Goal: Task Accomplishment & Management: Manage account settings

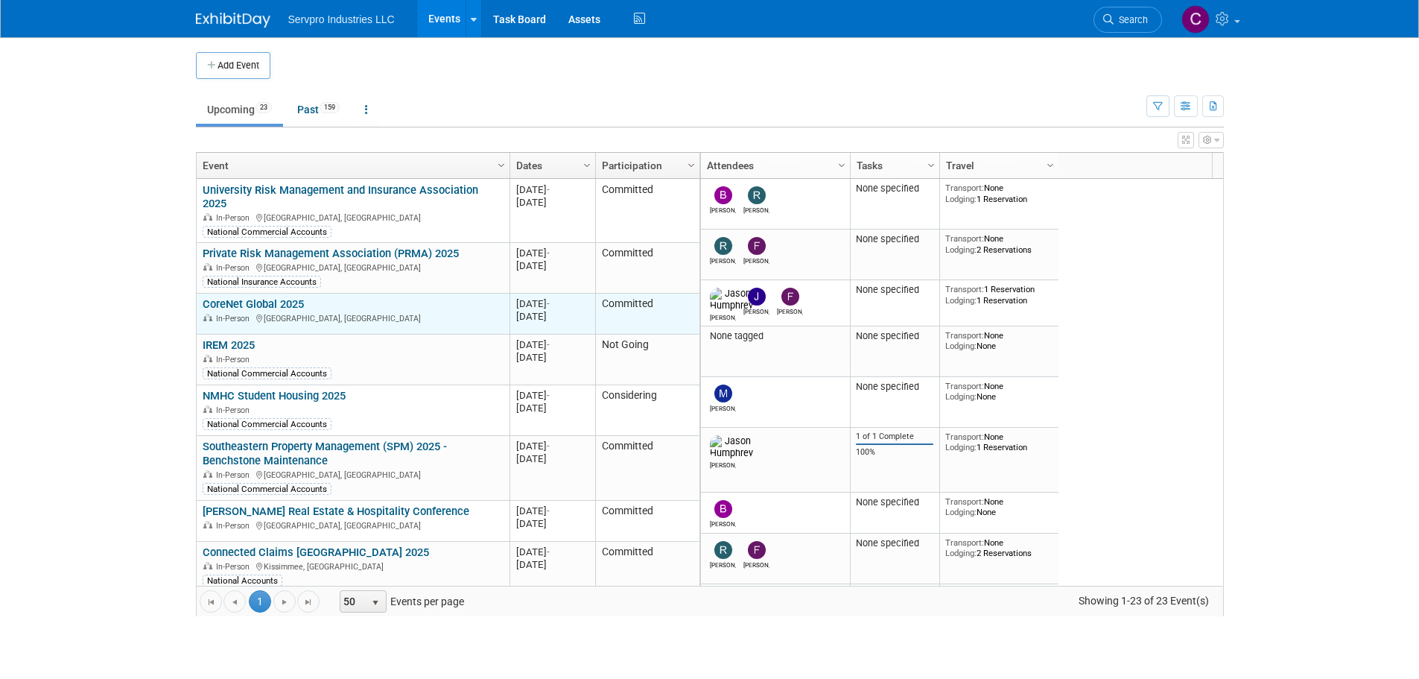
click at [262, 297] on link "CoreNet Global 2025" at bounding box center [253, 303] width 101 height 13
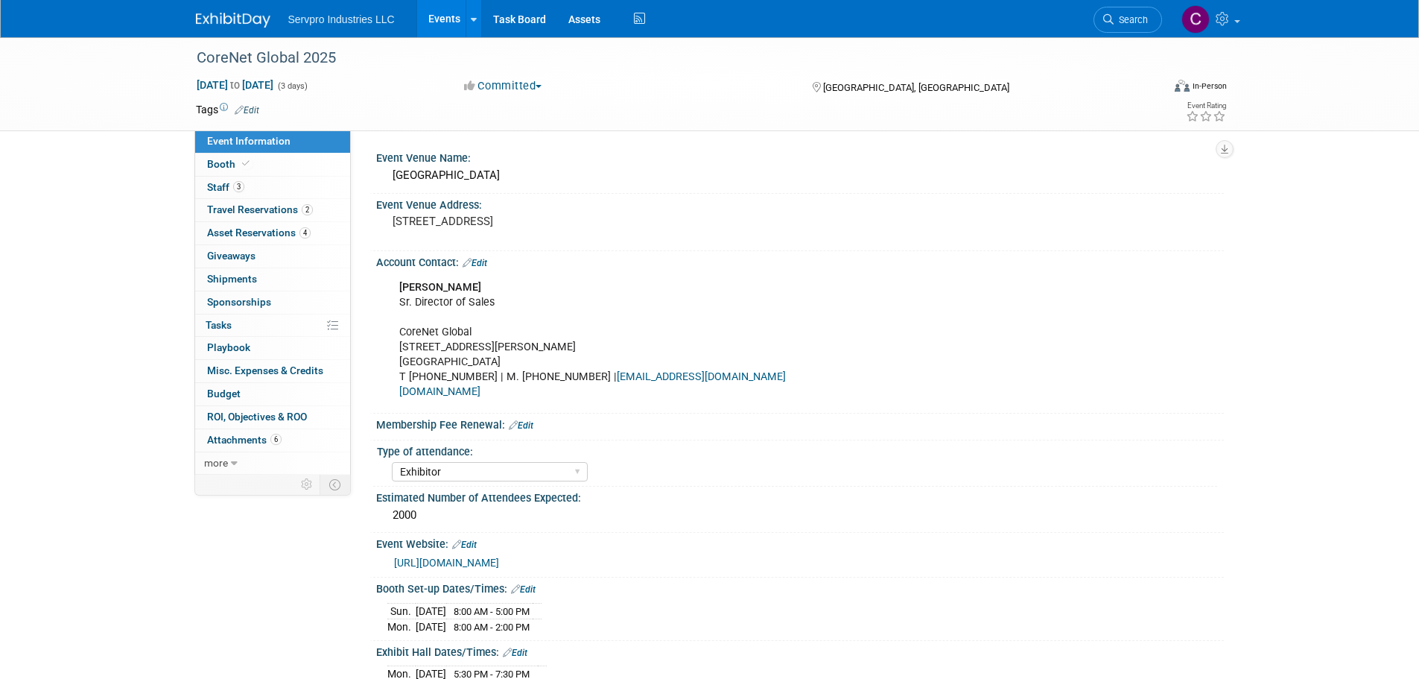
select select "Exhibitor"
click at [222, 159] on span "Booth" at bounding box center [229, 164] width 45 height 12
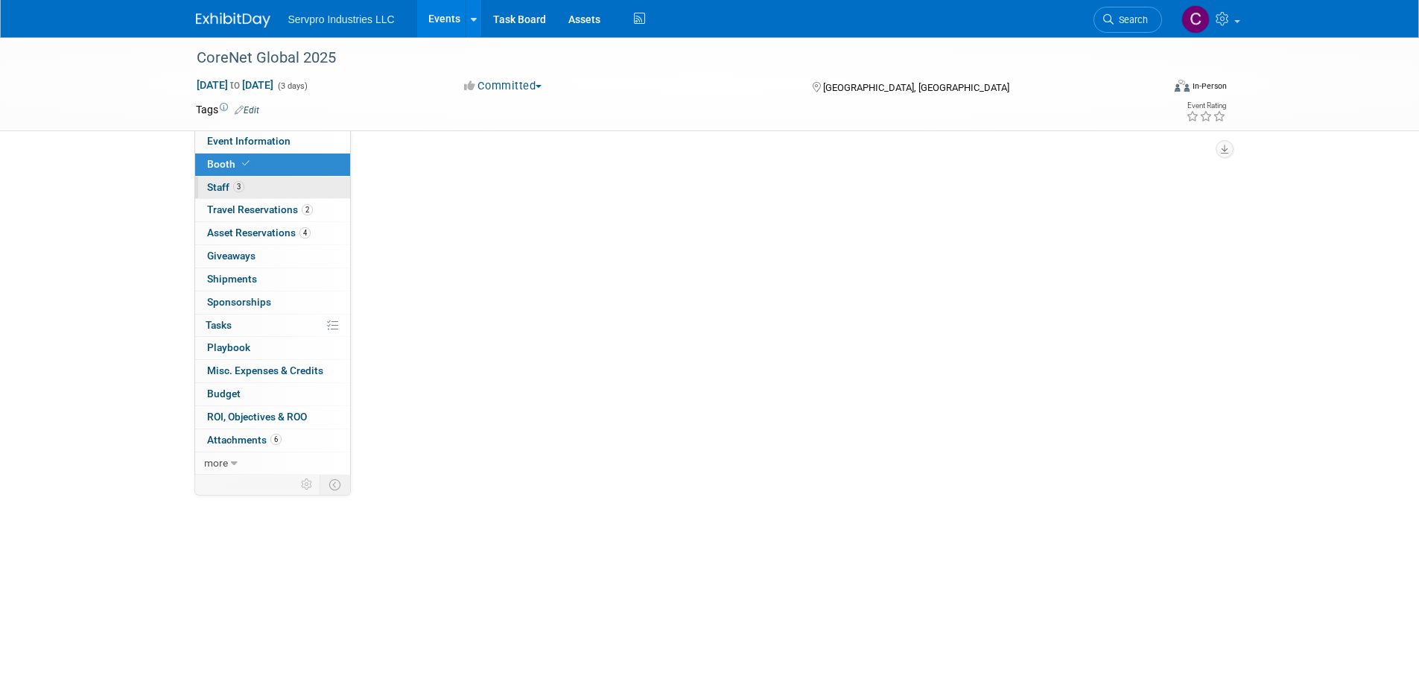
select select "Tradewinds Immerse Popup 10 Foot Banner Stand"
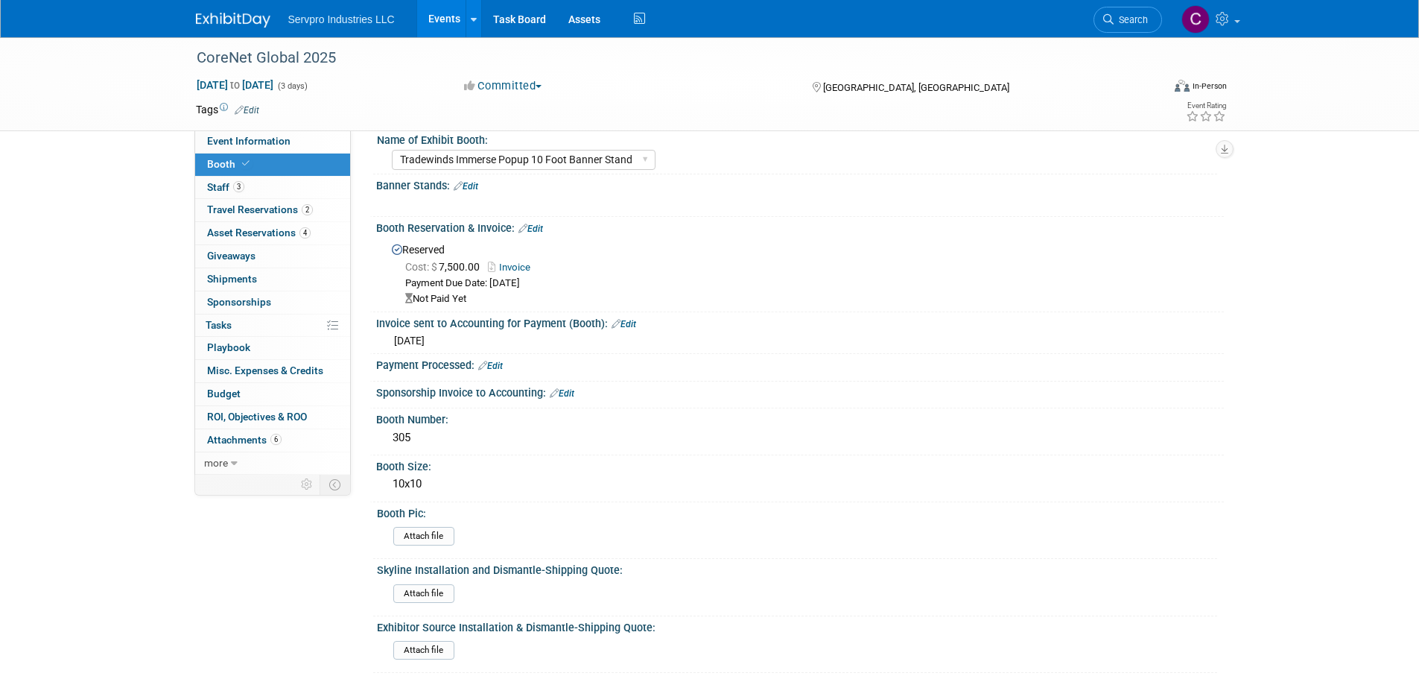
scroll to position [4, 0]
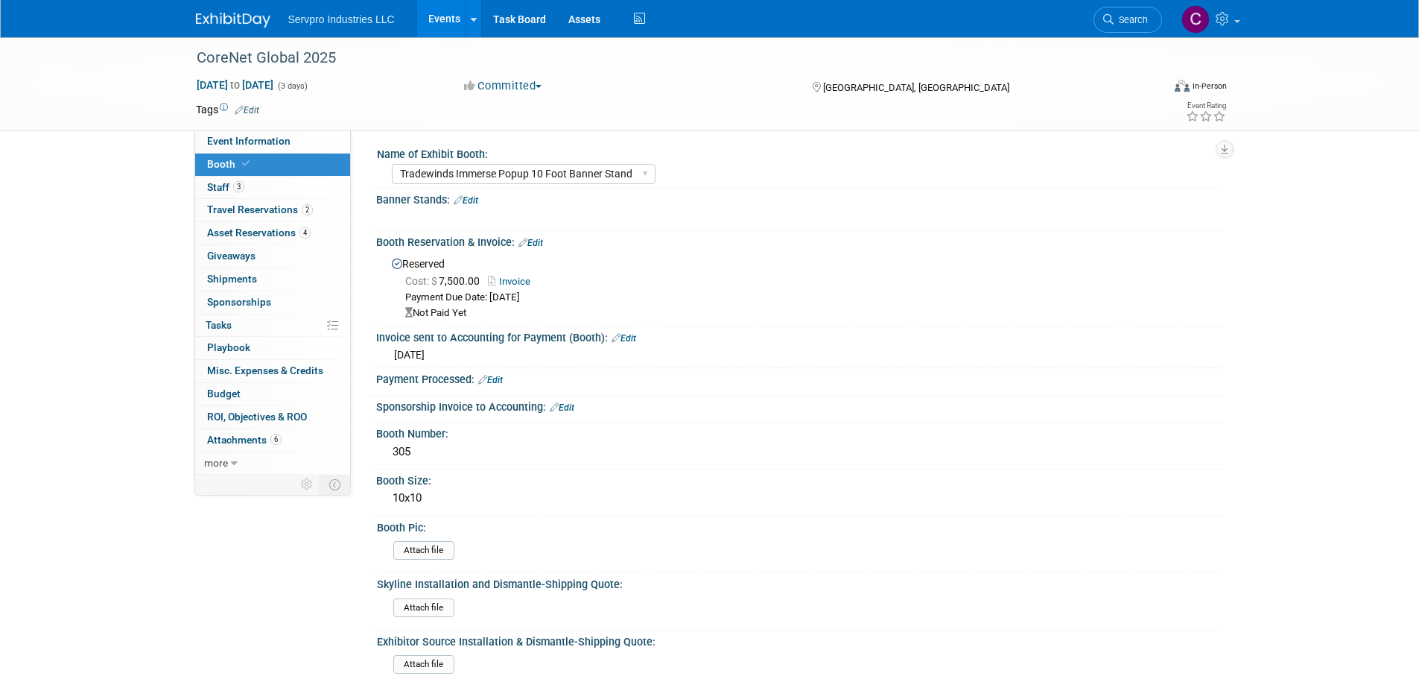
click at [534, 241] on link "Edit" at bounding box center [531, 243] width 25 height 10
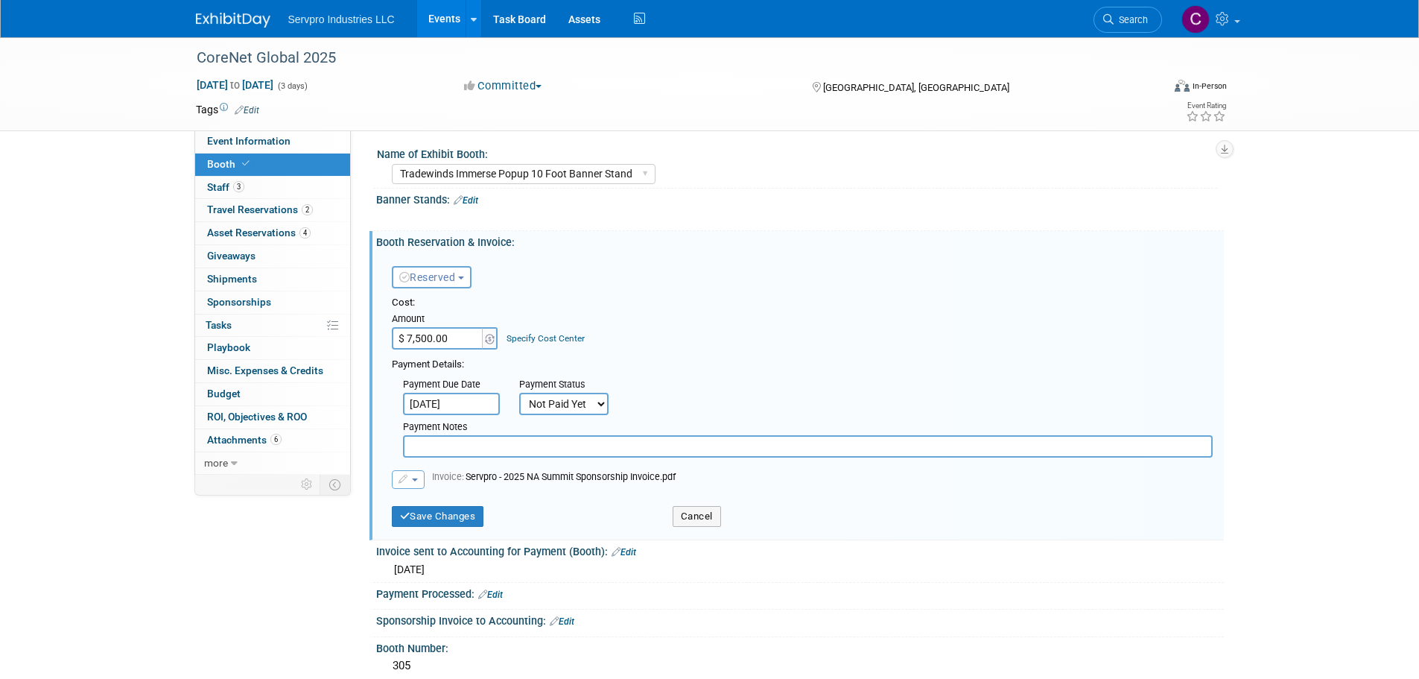
click at [548, 399] on select "Not Paid Yet Partially Paid Paid in Full" at bounding box center [563, 404] width 89 height 22
select select "1"
click at [519, 393] on select "Not Paid Yet Partially Paid Paid in Full" at bounding box center [563, 404] width 89 height 22
click at [439, 524] on button "Save Changes" at bounding box center [438, 516] width 92 height 21
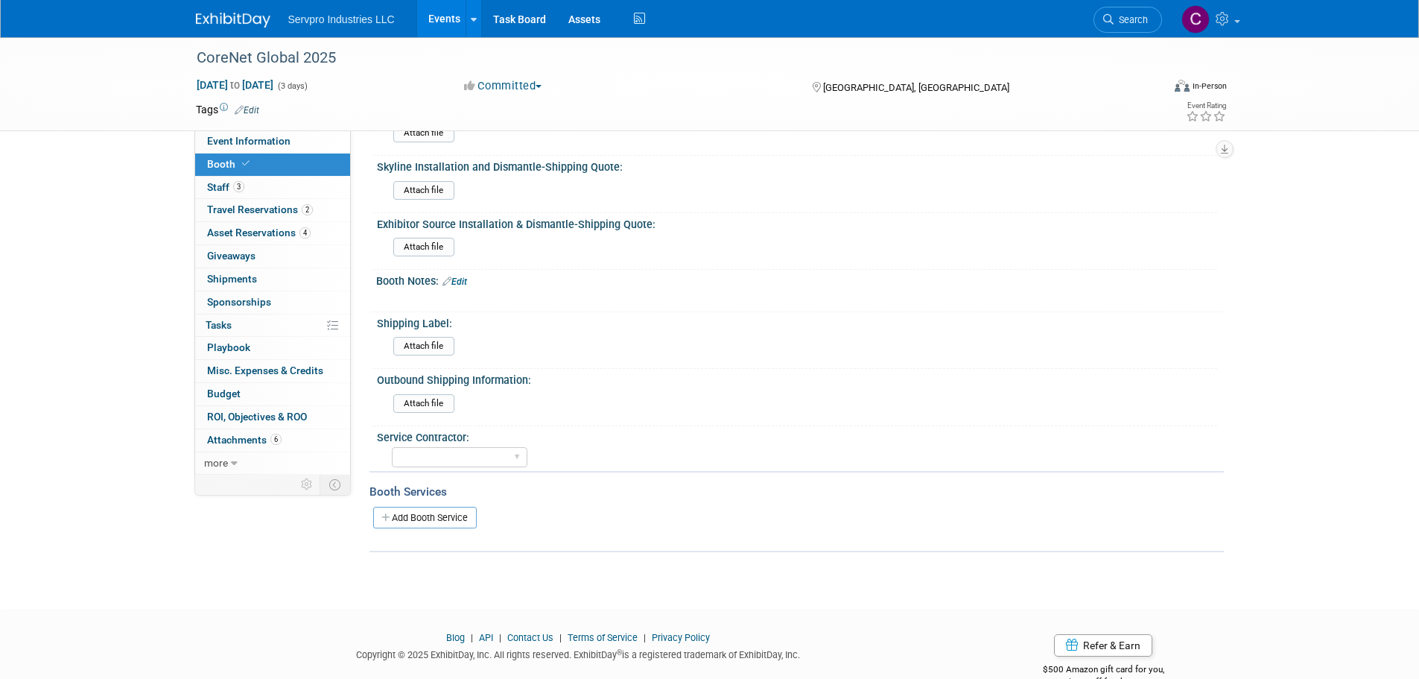
scroll to position [455, 0]
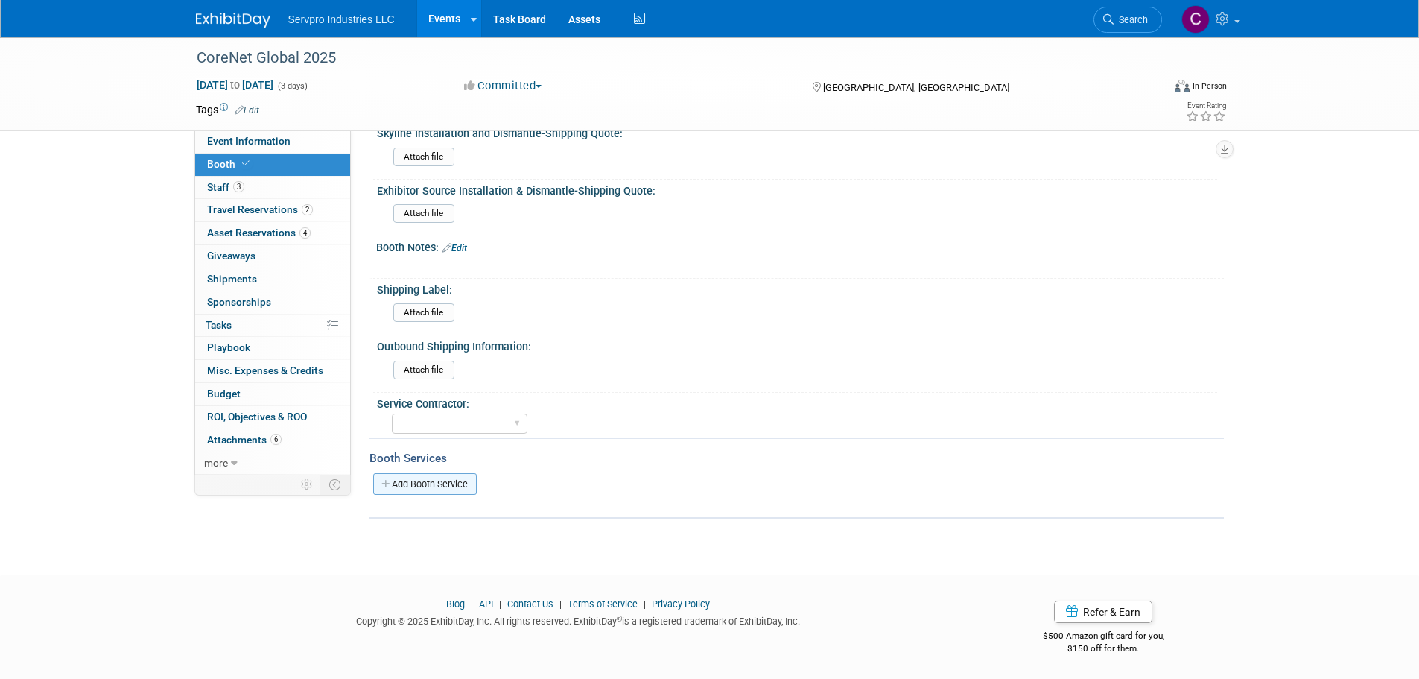
click at [437, 486] on link "Add Booth Service" at bounding box center [425, 484] width 104 height 22
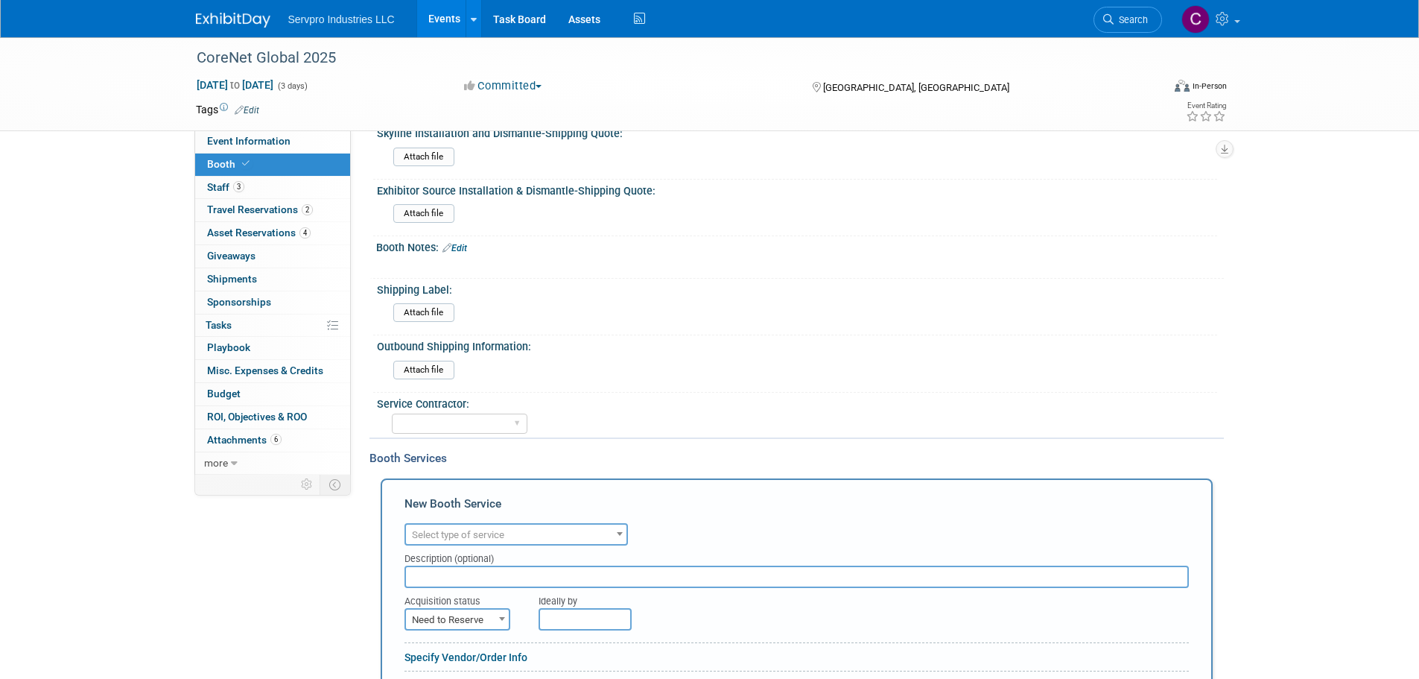
scroll to position [0, 0]
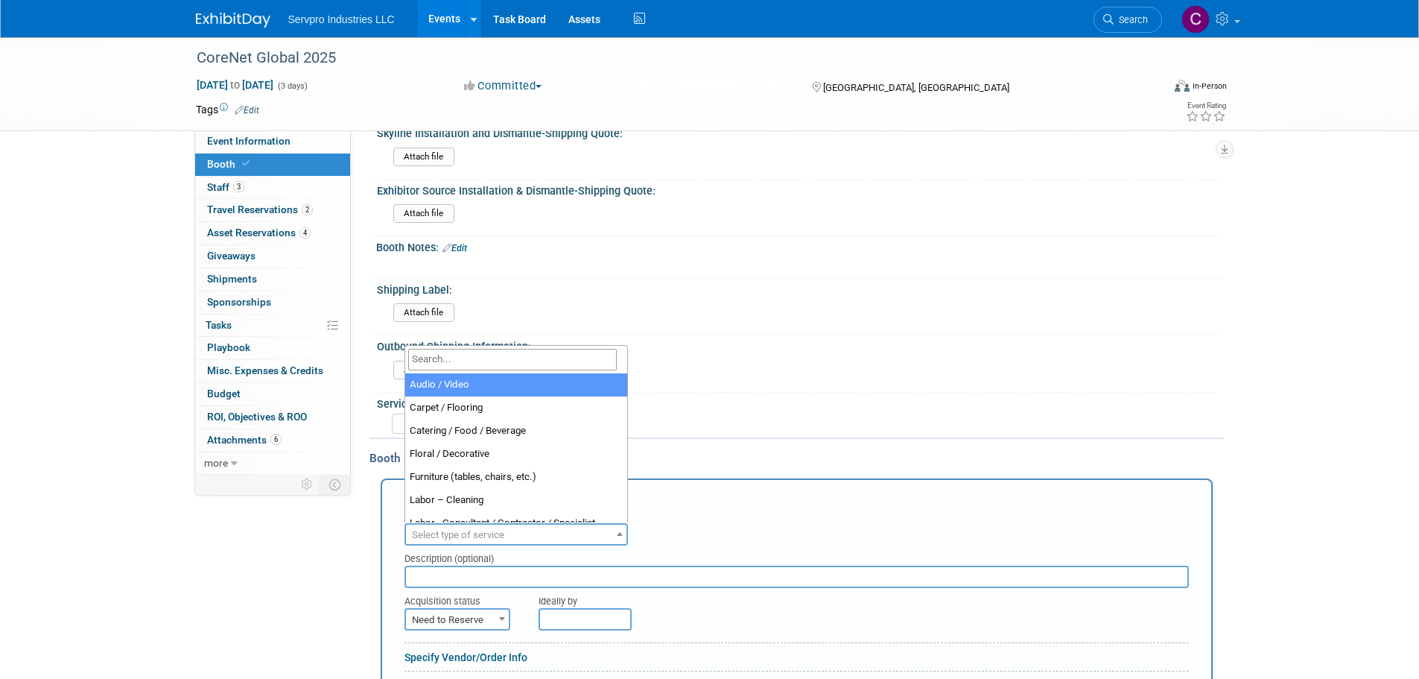
click at [435, 530] on span "Select type of service" at bounding box center [458, 534] width 92 height 11
select select "4"
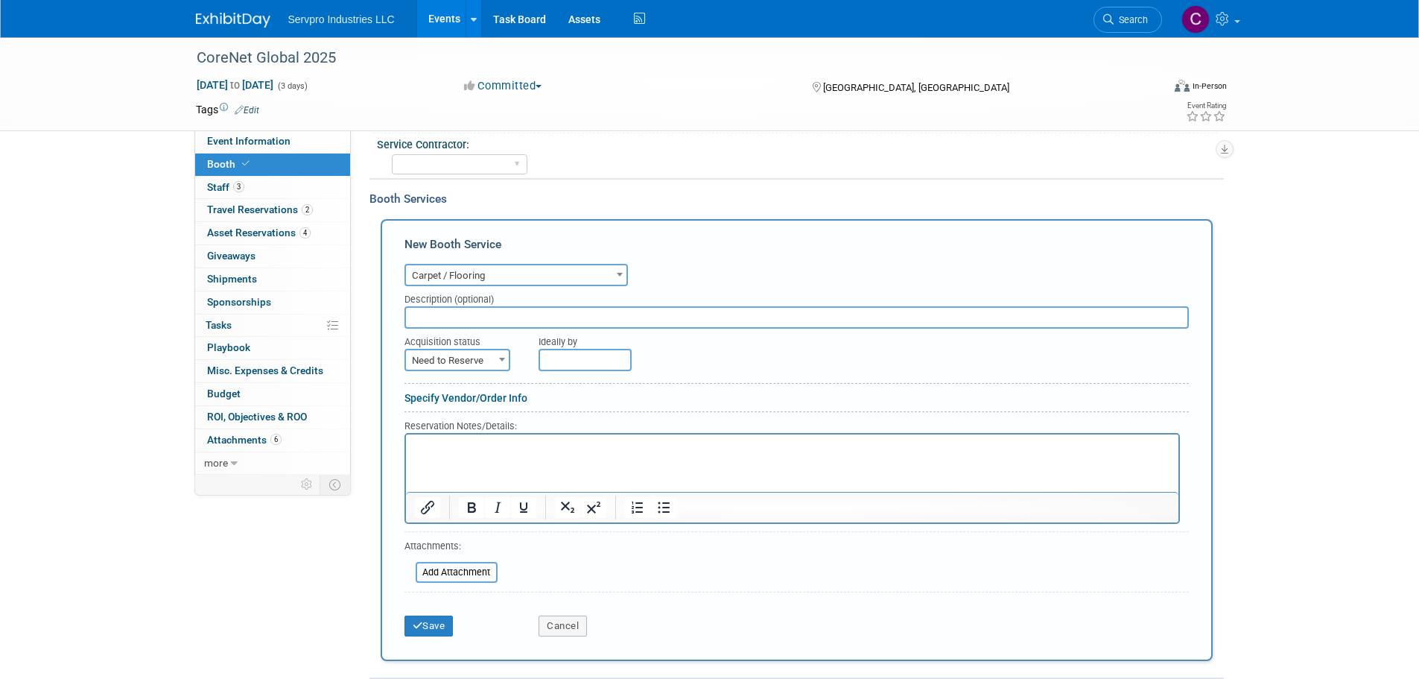
scroll to position [719, 0]
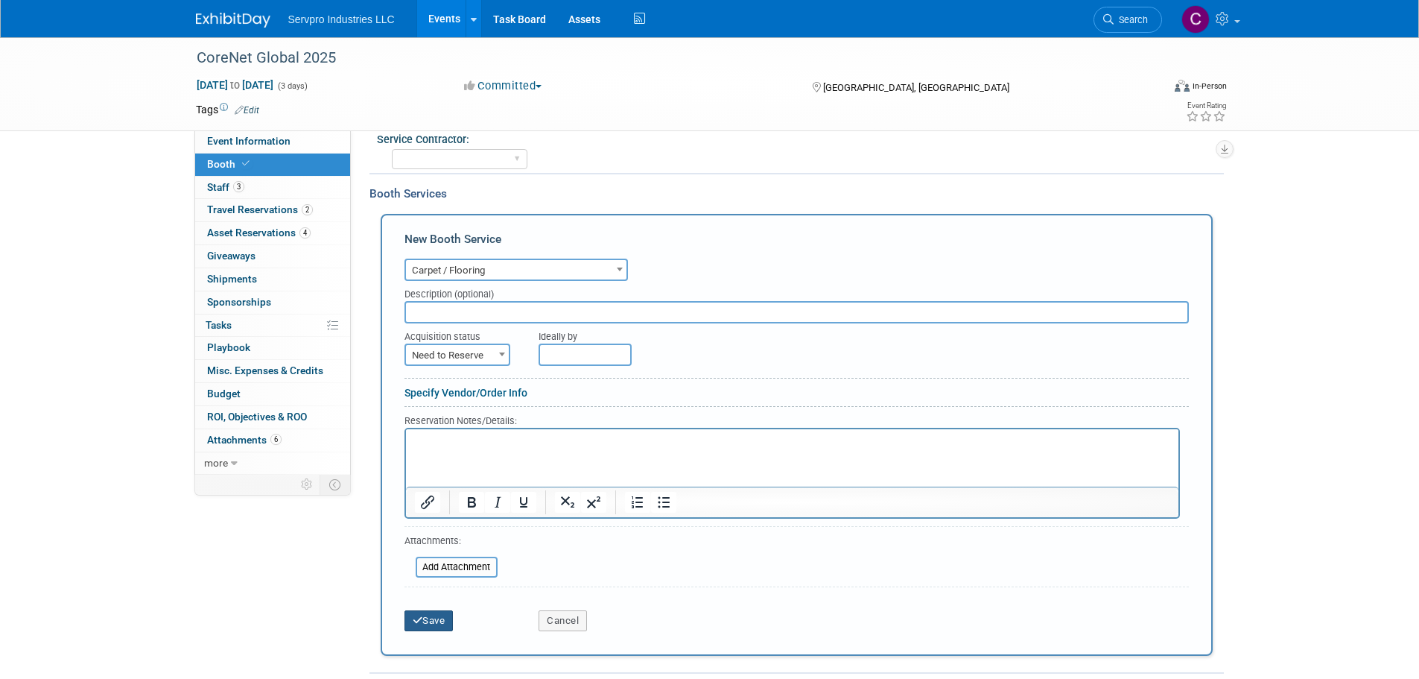
drag, startPoint x: 442, startPoint y: 617, endPoint x: 386, endPoint y: 335, distance: 287.1
click at [386, 335] on div "New Booth Service Audio / Video Carpet / Flooring Catering / Food / Beverage Fl…" at bounding box center [797, 435] width 832 height 442
click at [436, 349] on span "Need to Reserve" at bounding box center [457, 355] width 103 height 21
select select "2"
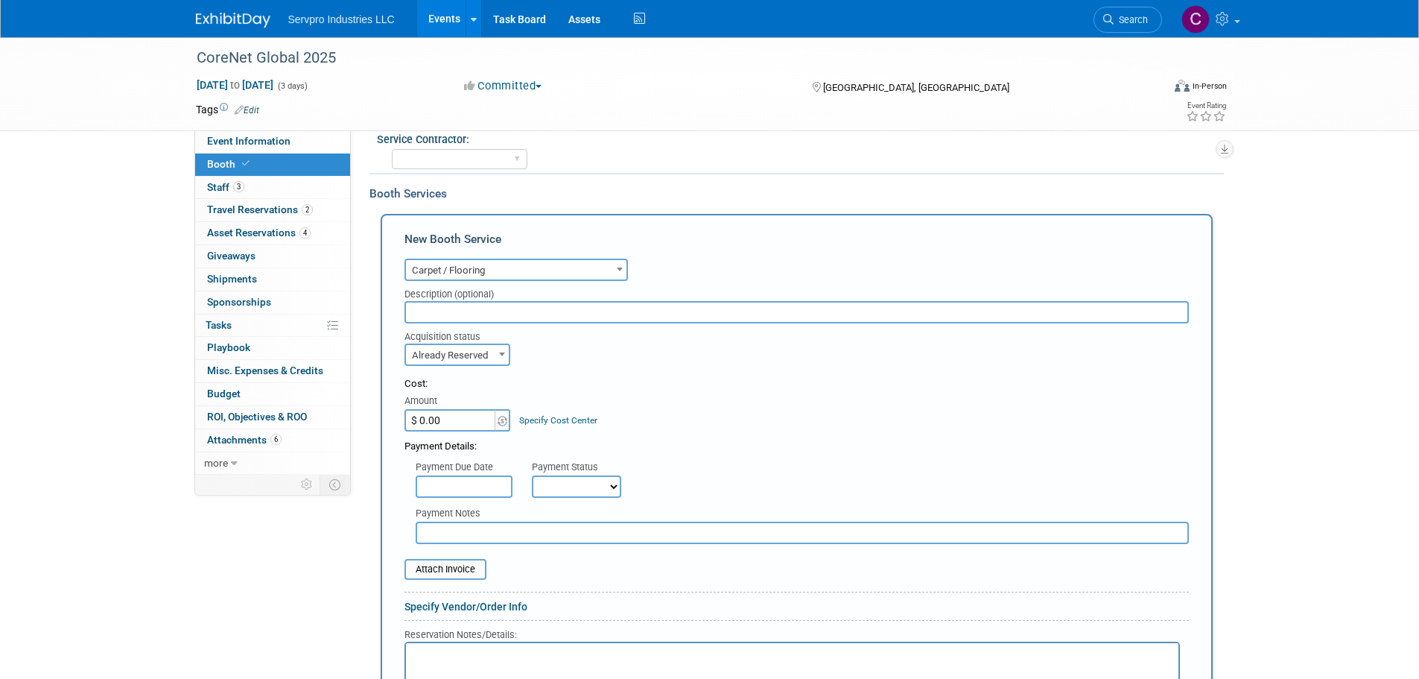
click at [395, 417] on div "New Booth Service Audio / Video Carpet / Flooring Catering / Food / Beverage Fl…" at bounding box center [797, 542] width 832 height 656
click at [454, 415] on input "$ 0.00" at bounding box center [451, 420] width 93 height 22
click at [507, 270] on span "Carpet / Flooring" at bounding box center [516, 270] width 221 height 21
click at [453, 419] on input "$ 0.00" at bounding box center [451, 420] width 93 height 22
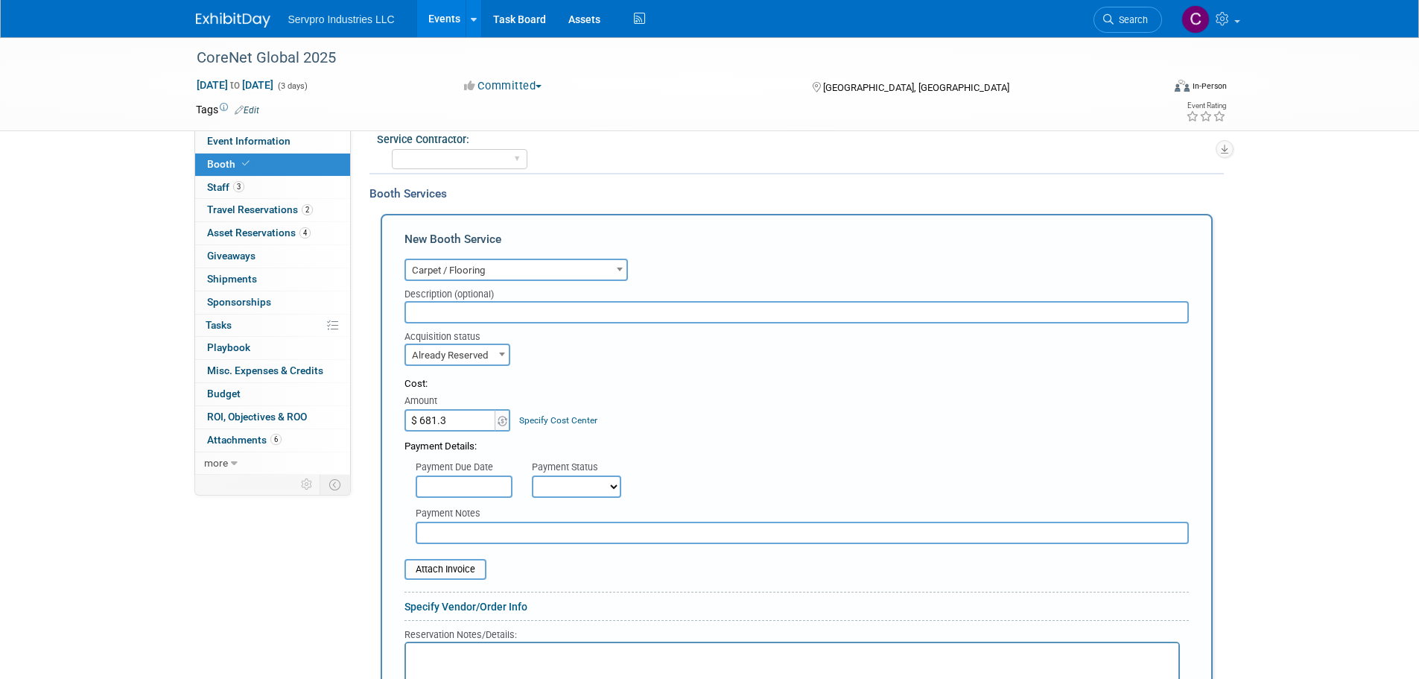
type input "$ 681.38"
click at [724, 355] on div "Acquisition status Need to Reserve Already Reserved Already Reserved Ideally by" at bounding box center [796, 344] width 807 height 42
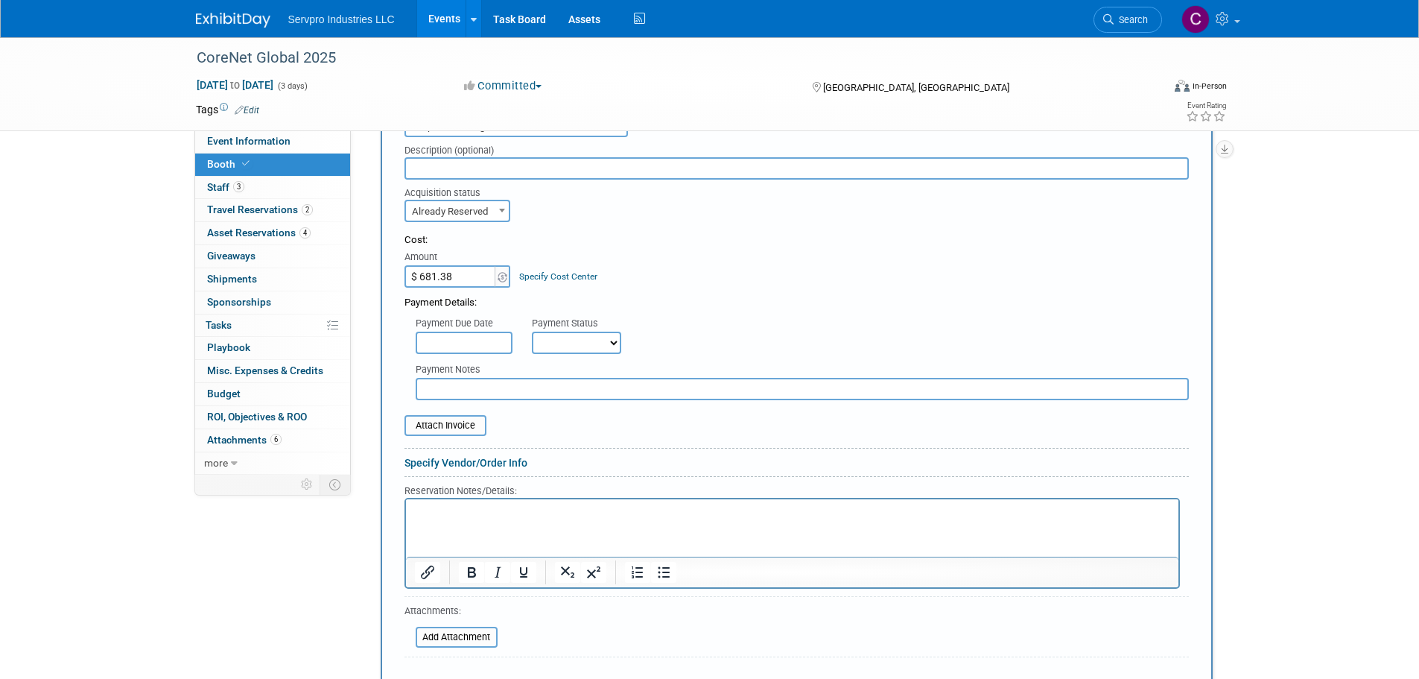
scroll to position [869, 0]
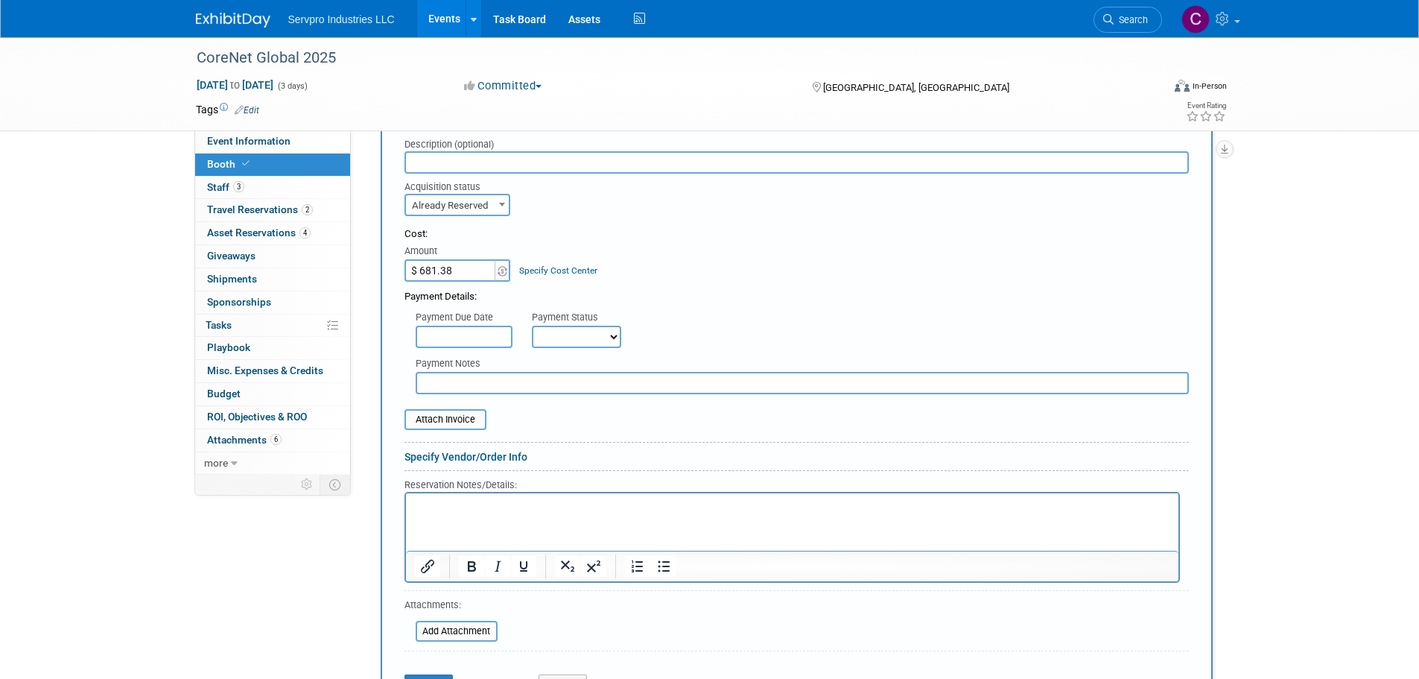
click at [565, 331] on select "Not Paid Yet Partially Paid Paid in Full" at bounding box center [576, 337] width 89 height 22
click at [532, 326] on select "Not Paid Yet Partially Paid Paid in Full" at bounding box center [576, 337] width 89 height 22
click at [557, 410] on table "Attach Invoice" at bounding box center [797, 419] width 785 height 21
click at [592, 342] on select "Not Paid Yet Partially Paid Paid in Full" at bounding box center [576, 337] width 89 height 22
select select "1"
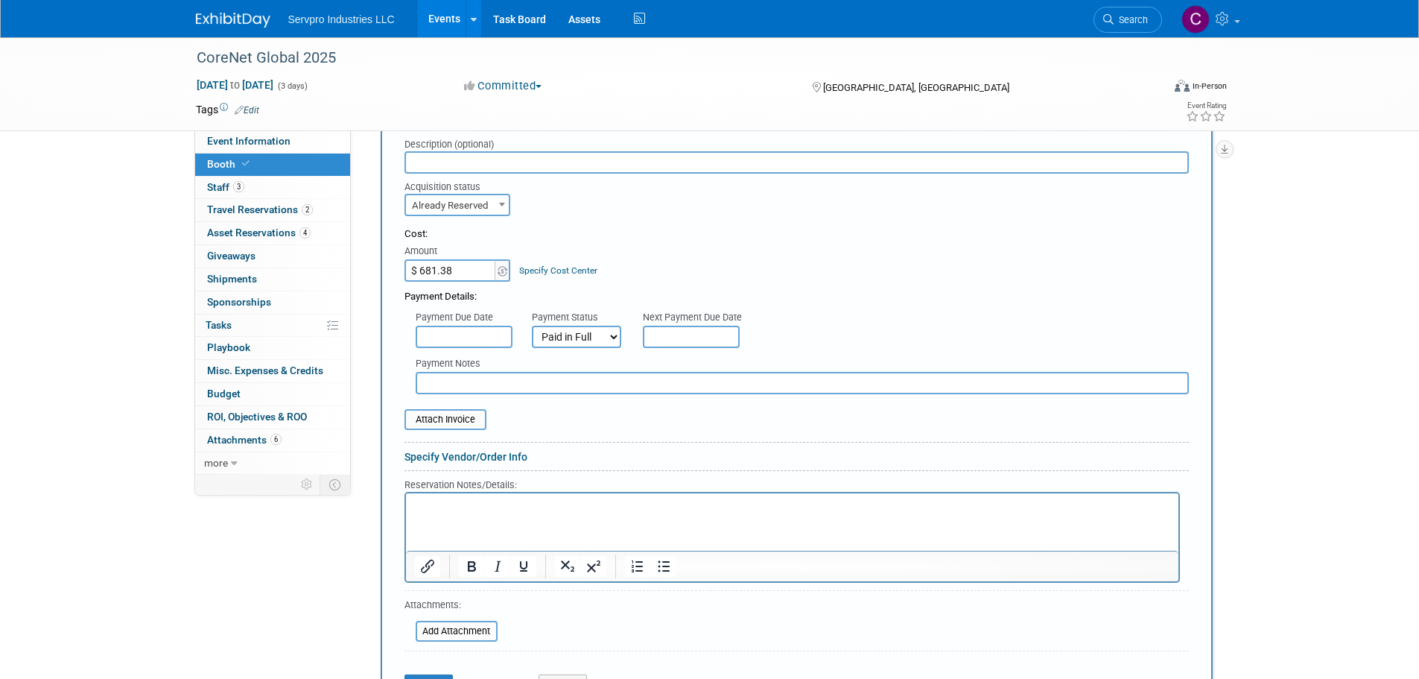
click at [532, 326] on select "Not Paid Yet Partially Paid Paid in Full" at bounding box center [576, 337] width 89 height 22
drag, startPoint x: 443, startPoint y: 676, endPoint x: 395, endPoint y: 653, distance: 52.7
click at [395, 653] on div "New Booth Service Audio / Video Carpet / Flooring Catering / Food / Beverage Fl…" at bounding box center [797, 392] width 832 height 656
click at [469, 633] on input "file" at bounding box center [407, 631] width 177 height 18
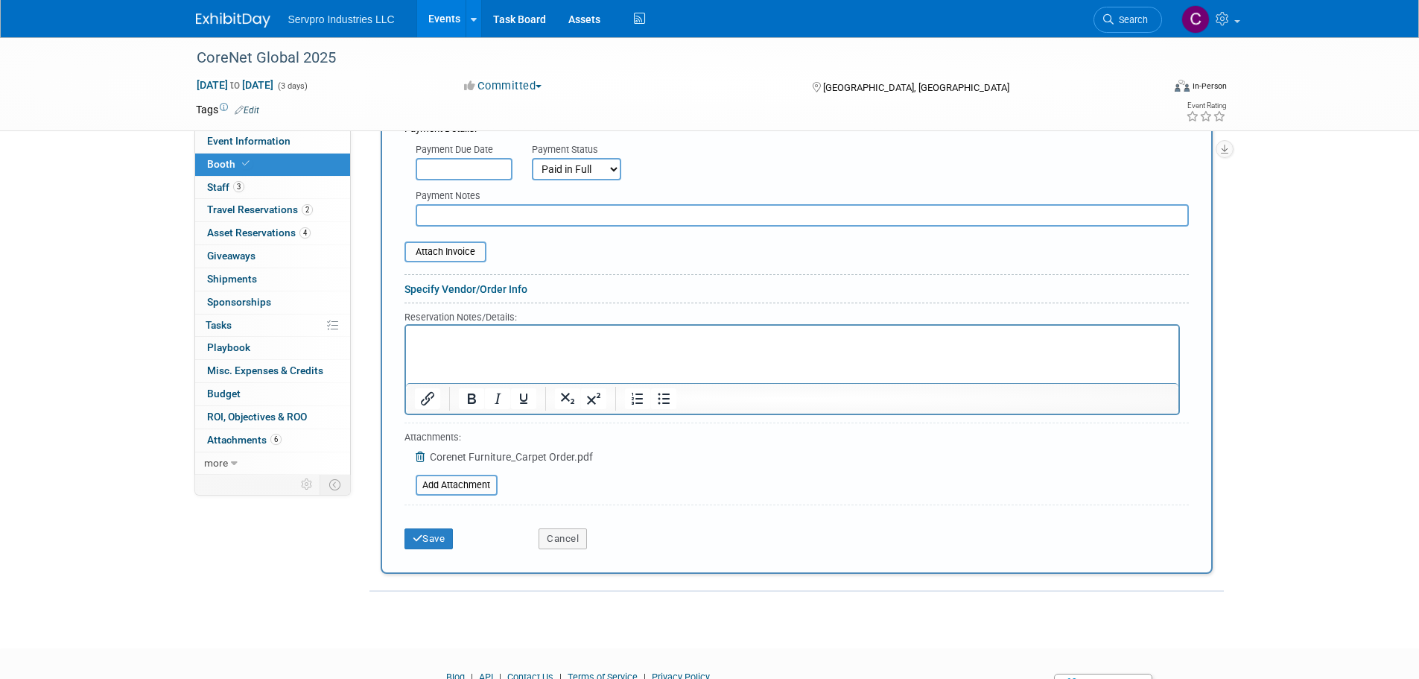
scroll to position [1073, 0]
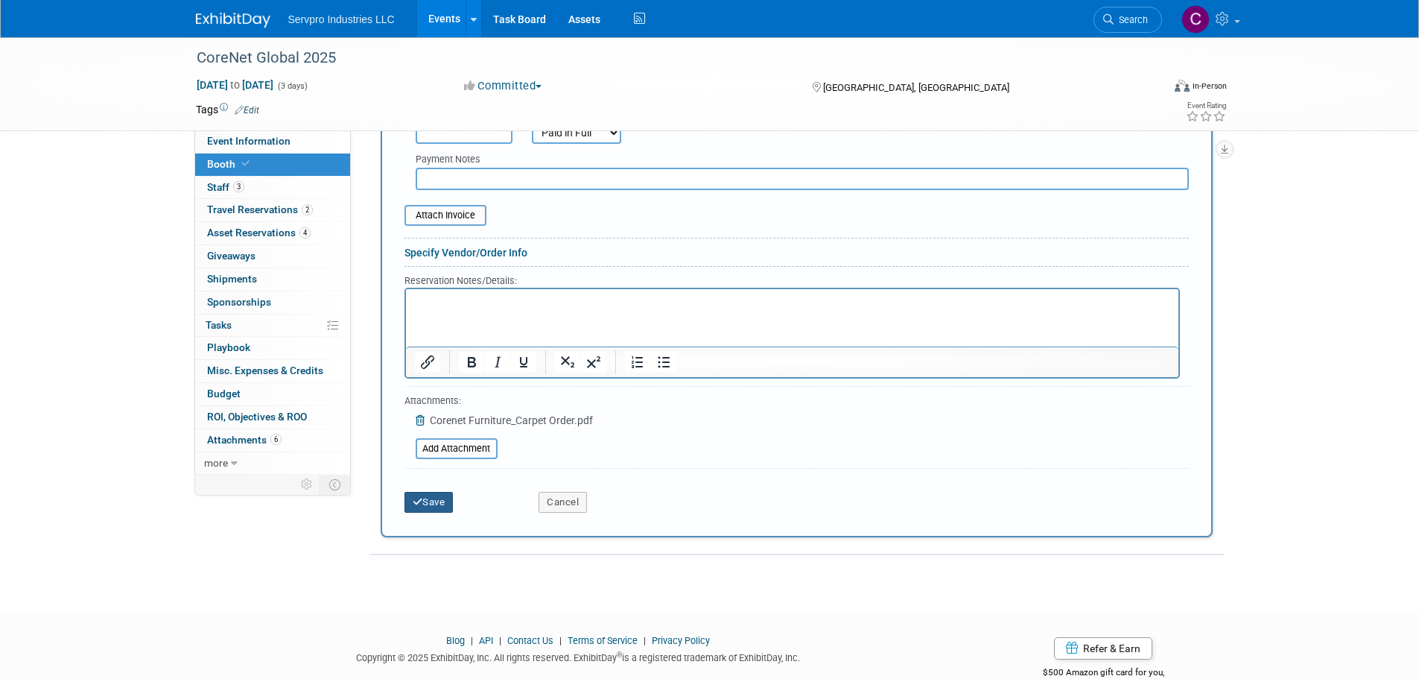
click at [439, 494] on button "Save" at bounding box center [429, 502] width 49 height 21
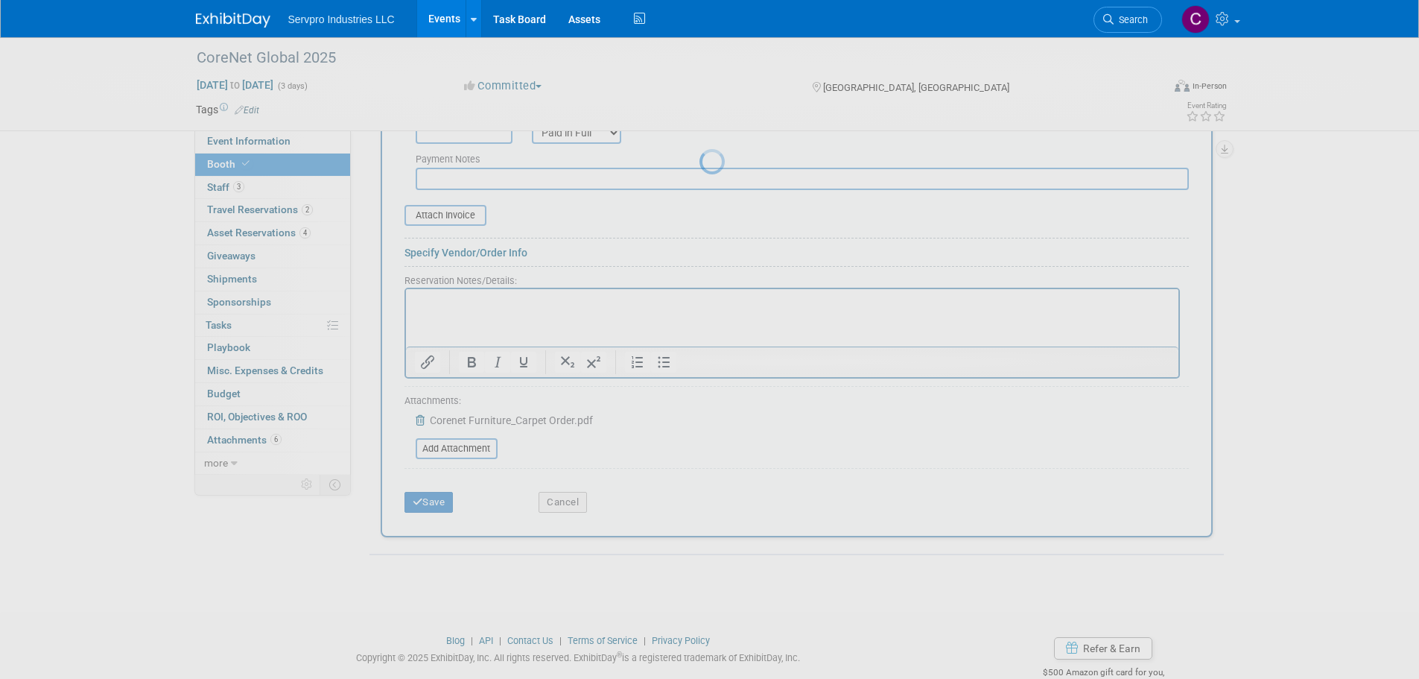
scroll to position [586, 0]
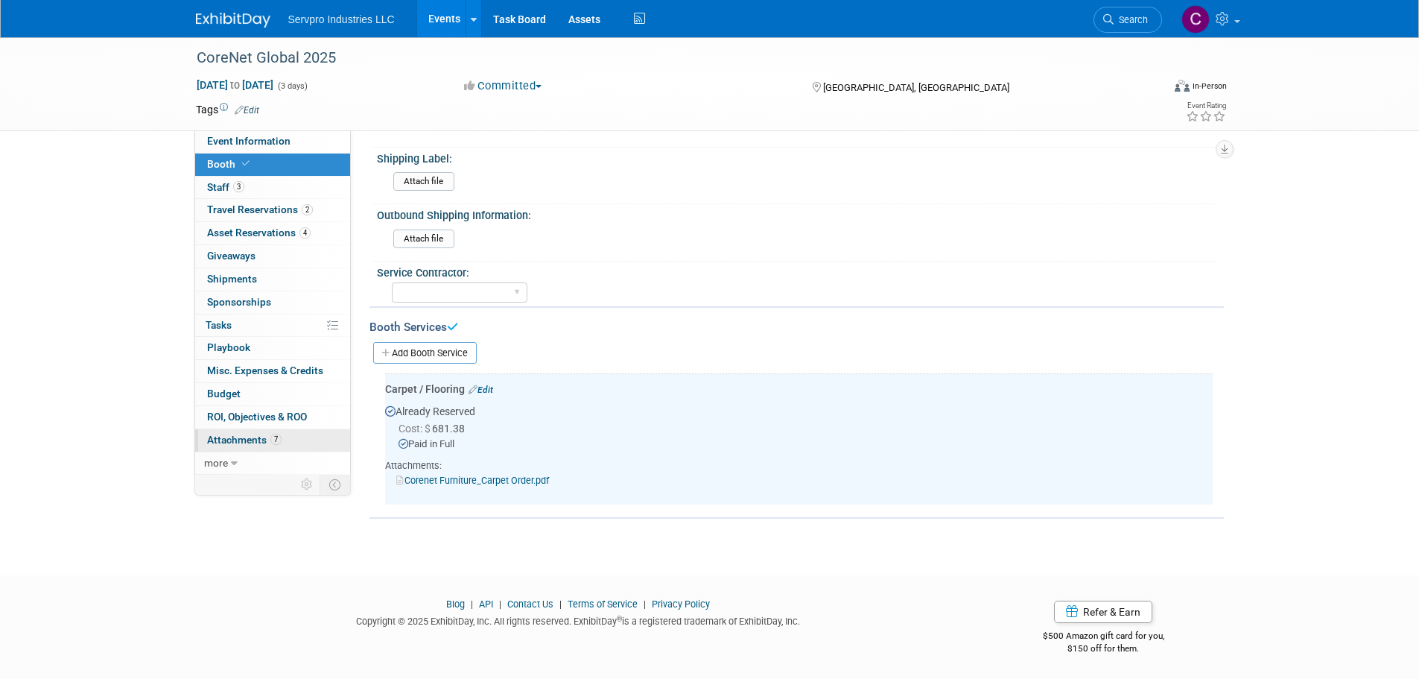
click at [252, 437] on span "Attachments 7" at bounding box center [244, 440] width 75 height 12
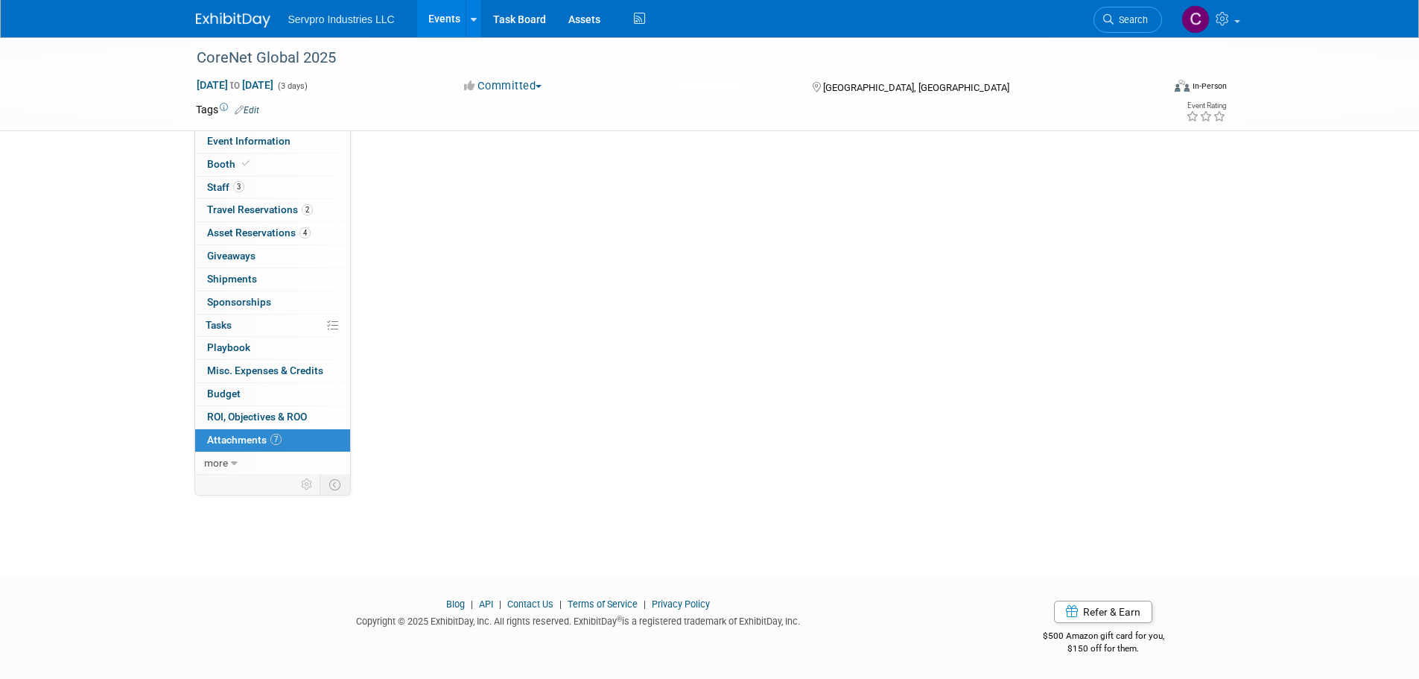
scroll to position [0, 0]
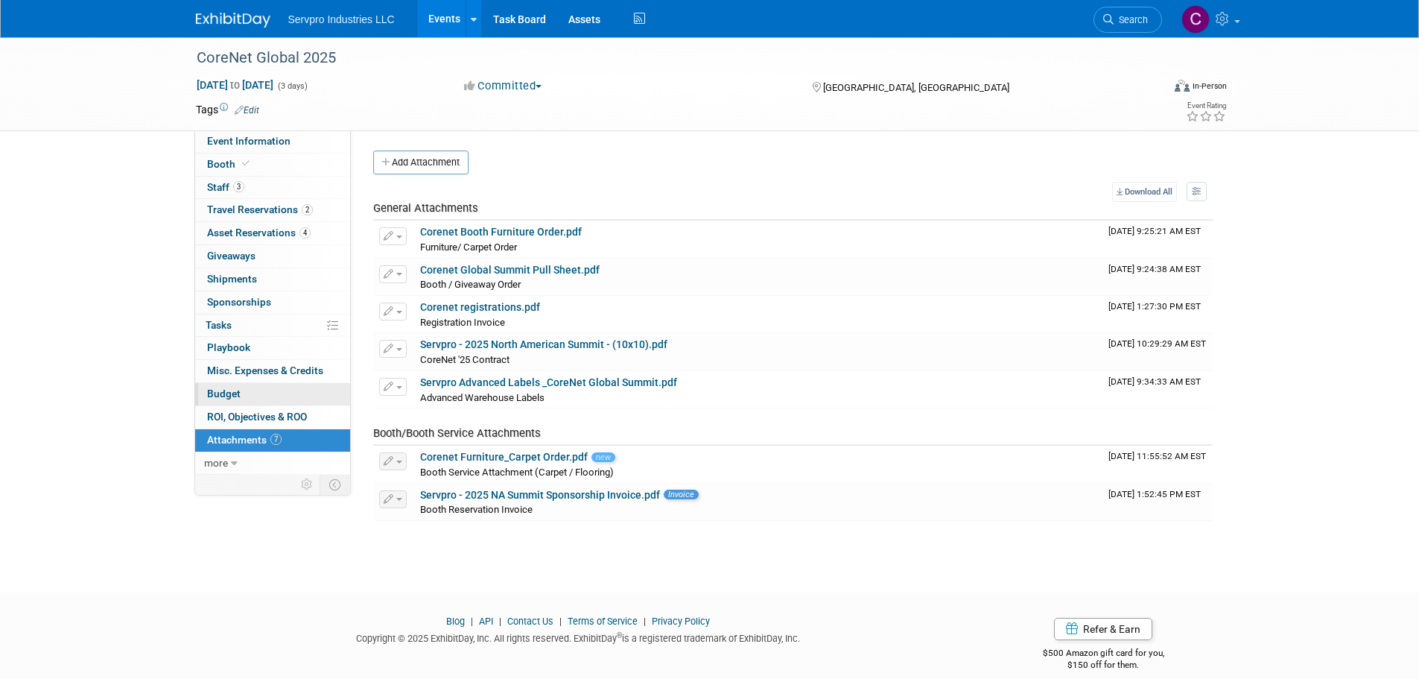
click at [229, 390] on span "Budget" at bounding box center [224, 393] width 34 height 12
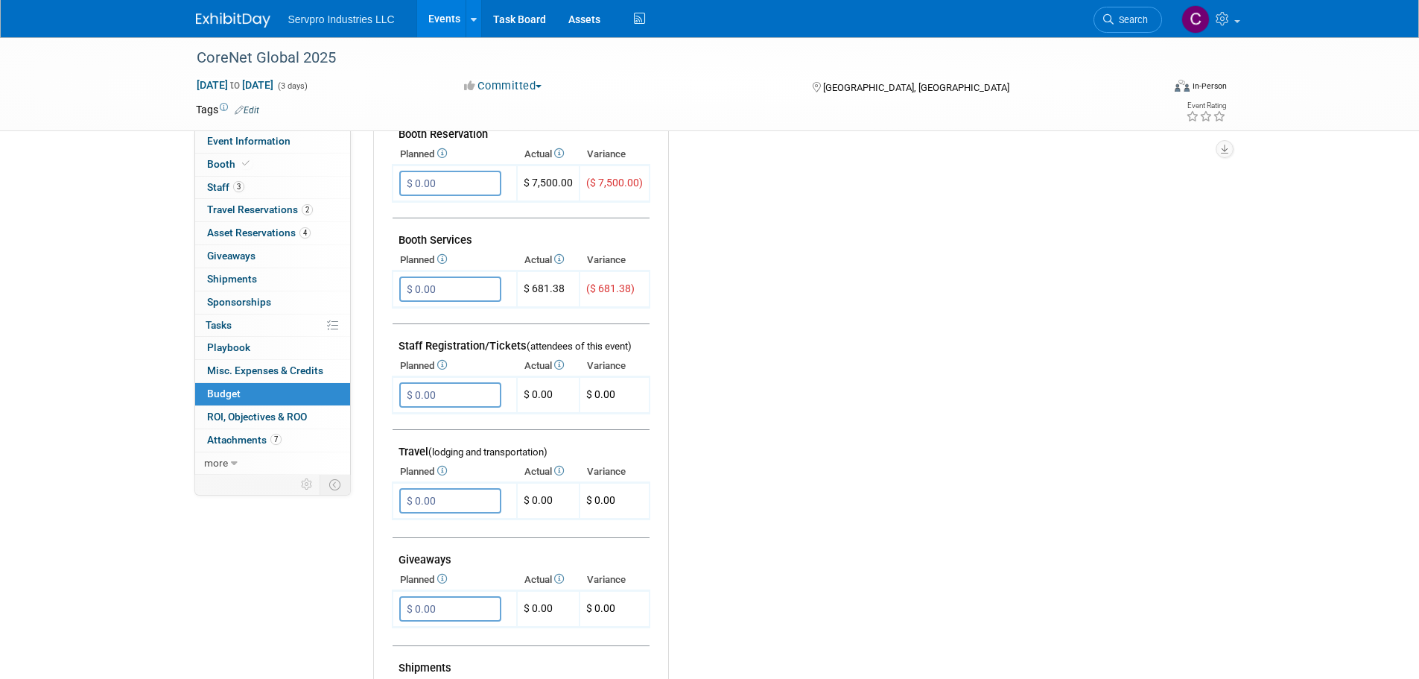
scroll to position [280, 0]
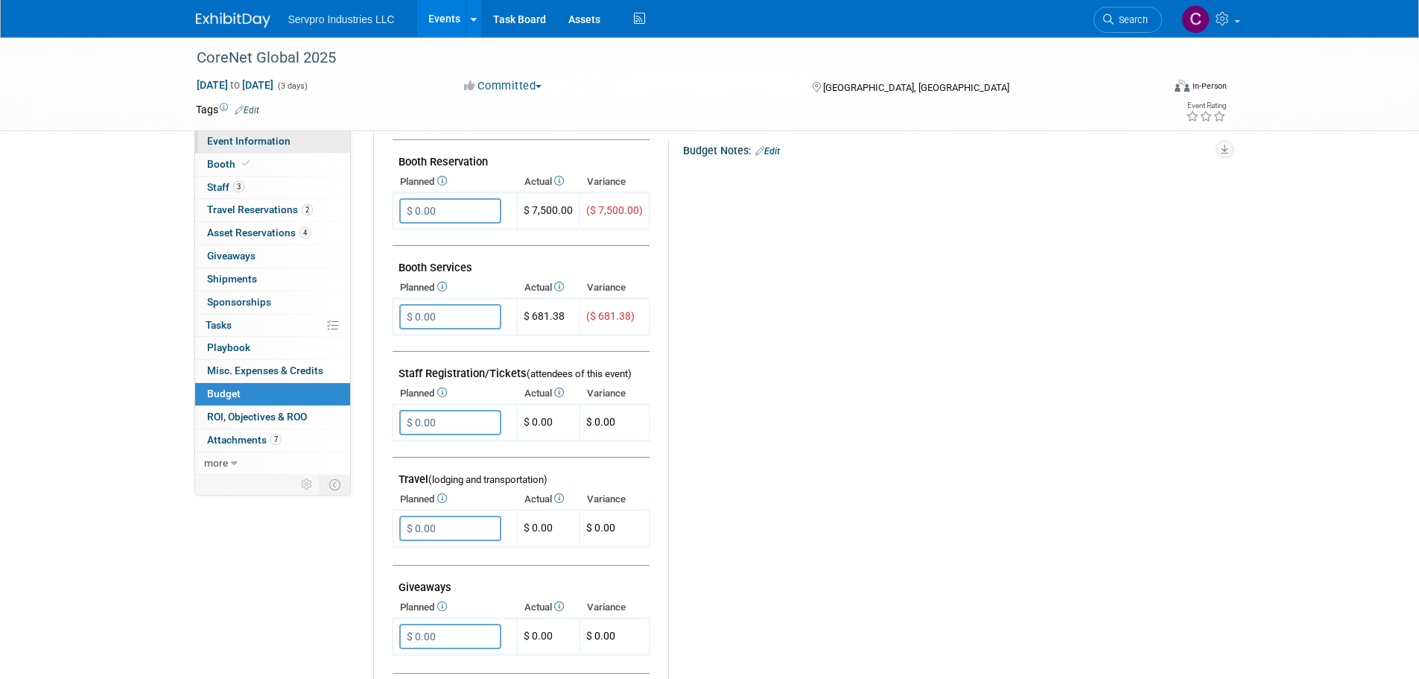
click at [238, 140] on span "Event Information" at bounding box center [248, 141] width 83 height 12
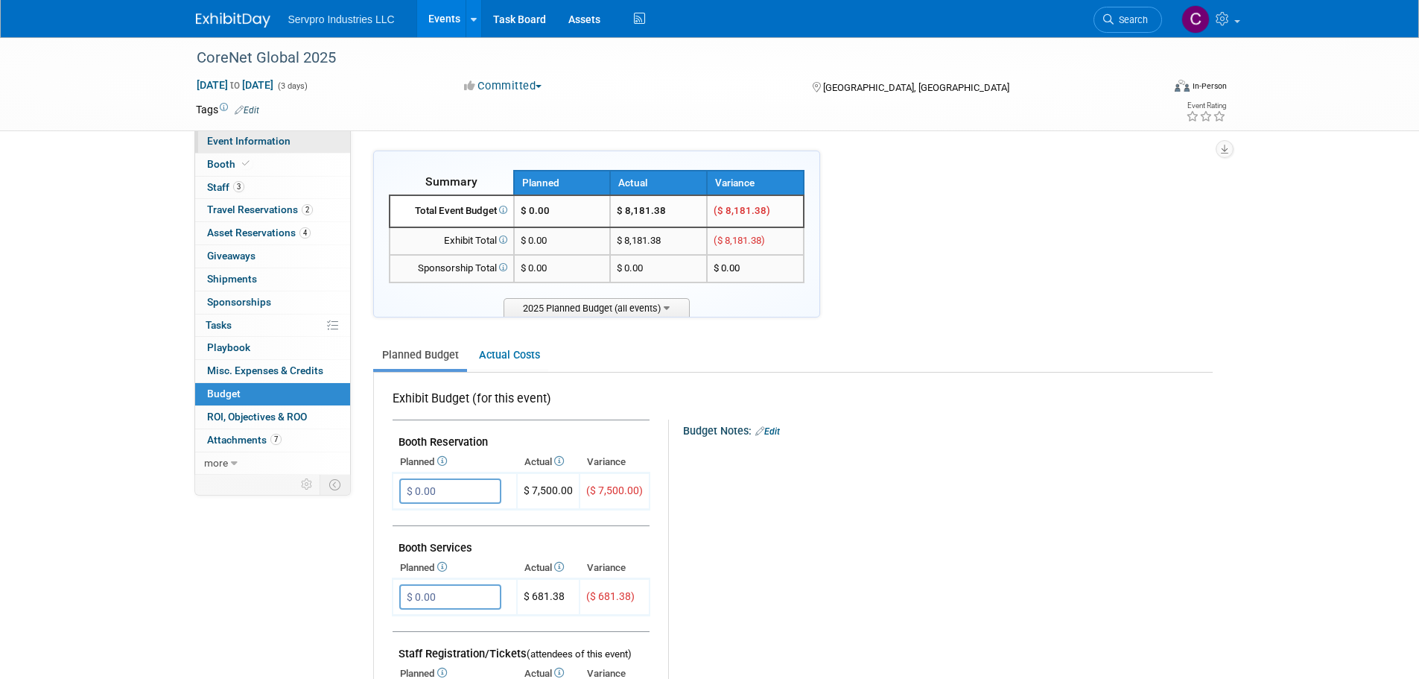
select select "Exhibitor"
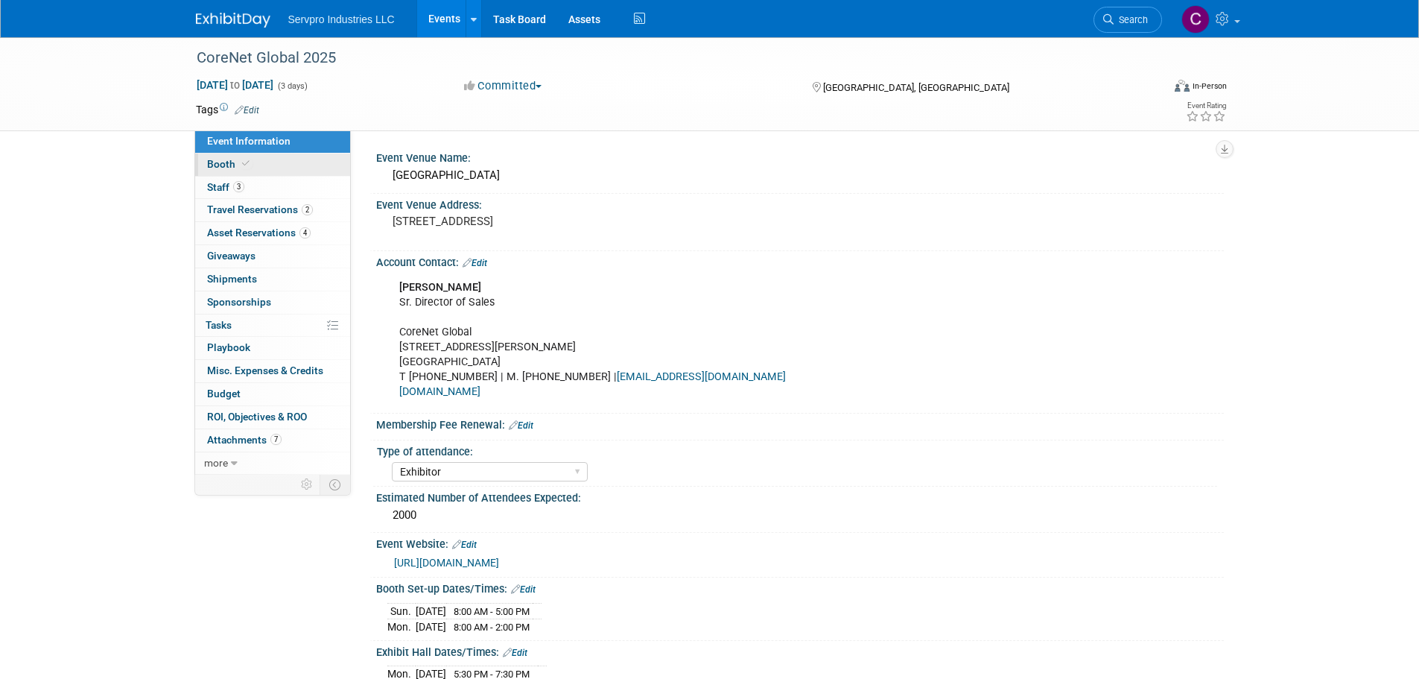
click at [218, 159] on span "Booth" at bounding box center [229, 164] width 45 height 12
select select "Tradewinds Immerse Popup 10 Foot Banner Stand"
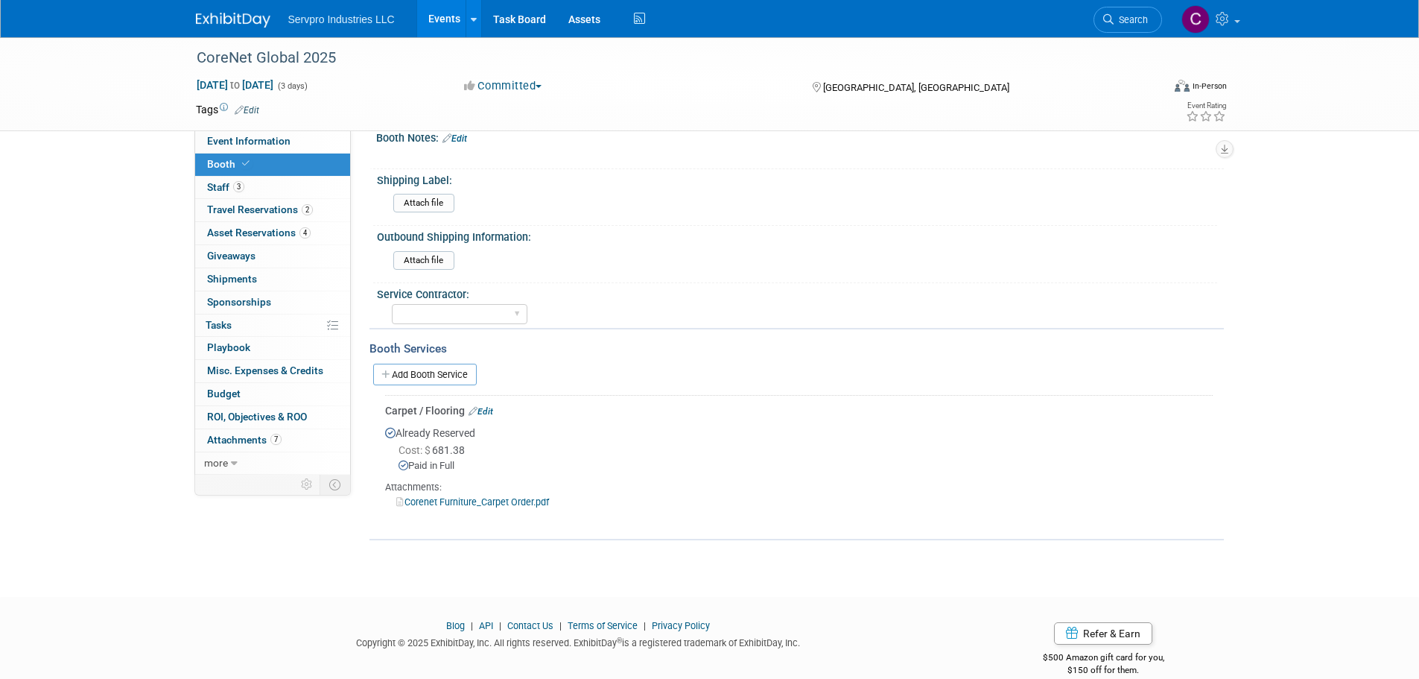
scroll to position [586, 0]
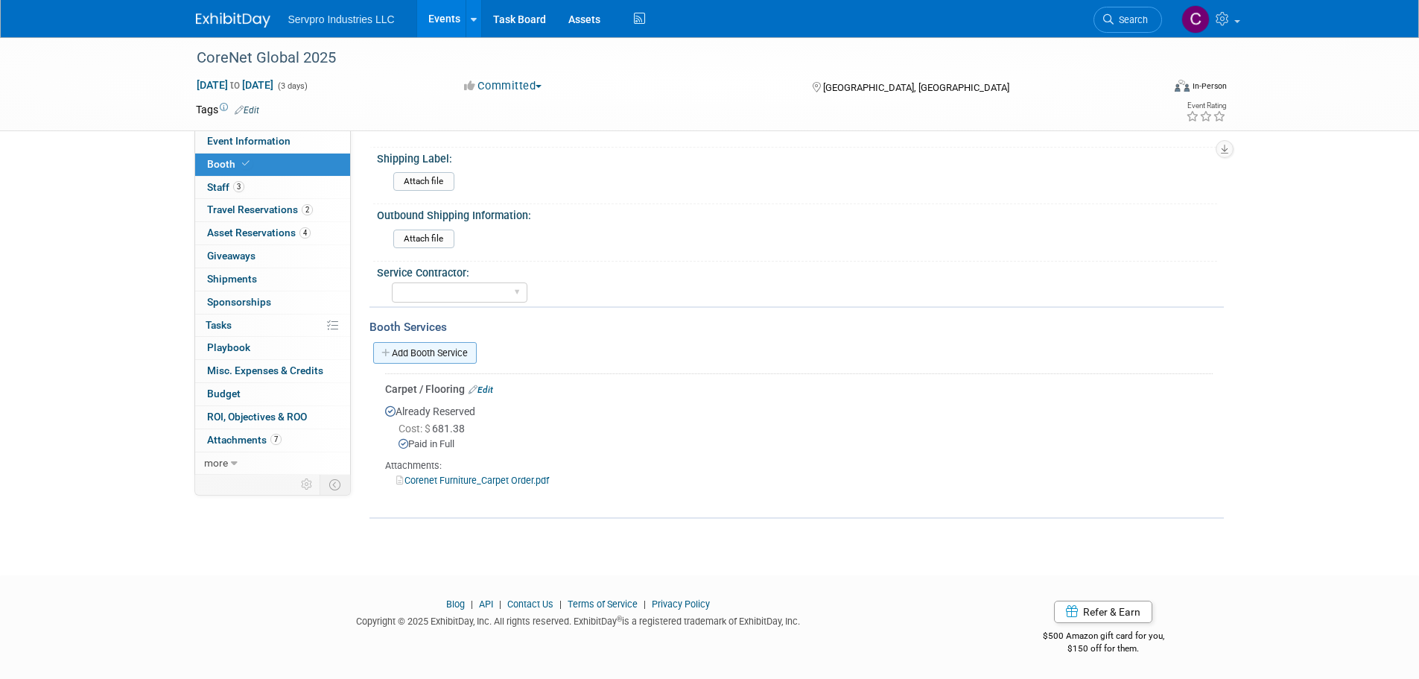
click at [449, 344] on link "Add Booth Service" at bounding box center [425, 353] width 104 height 22
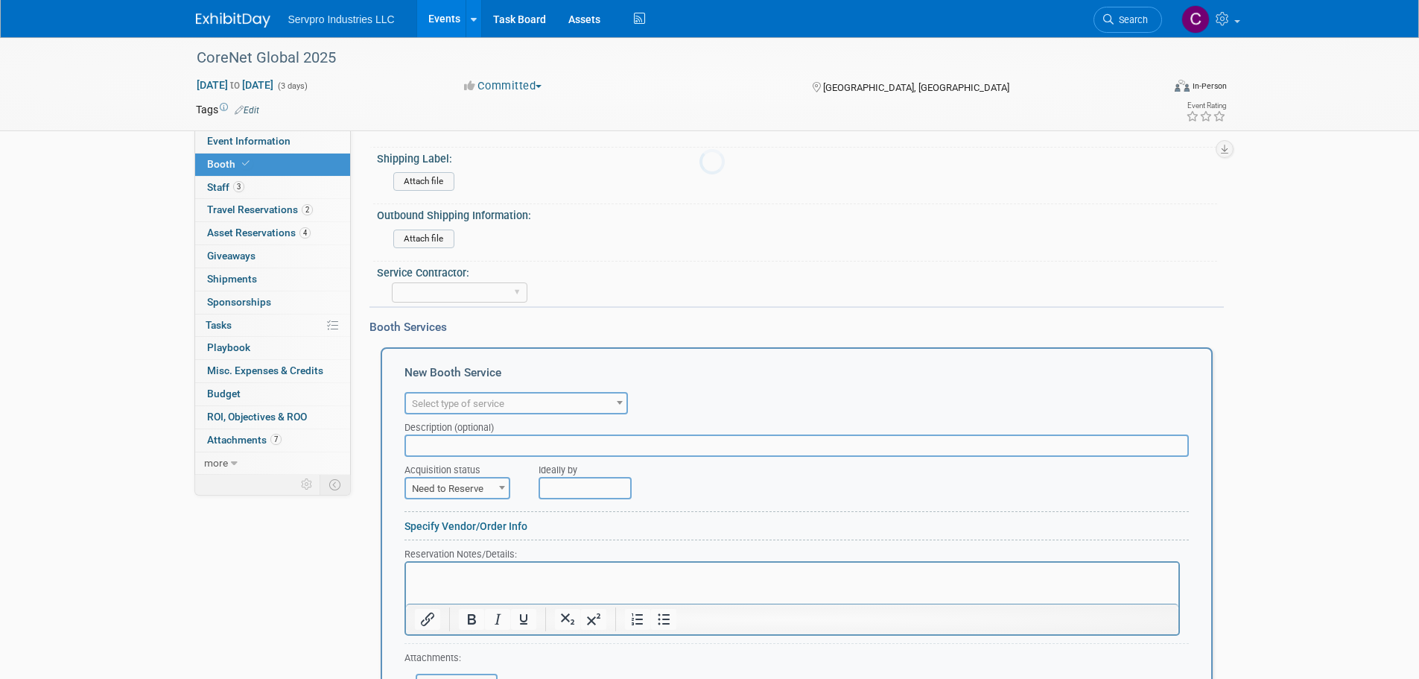
scroll to position [0, 0]
click at [473, 402] on span "Select type of service" at bounding box center [458, 403] width 92 height 11
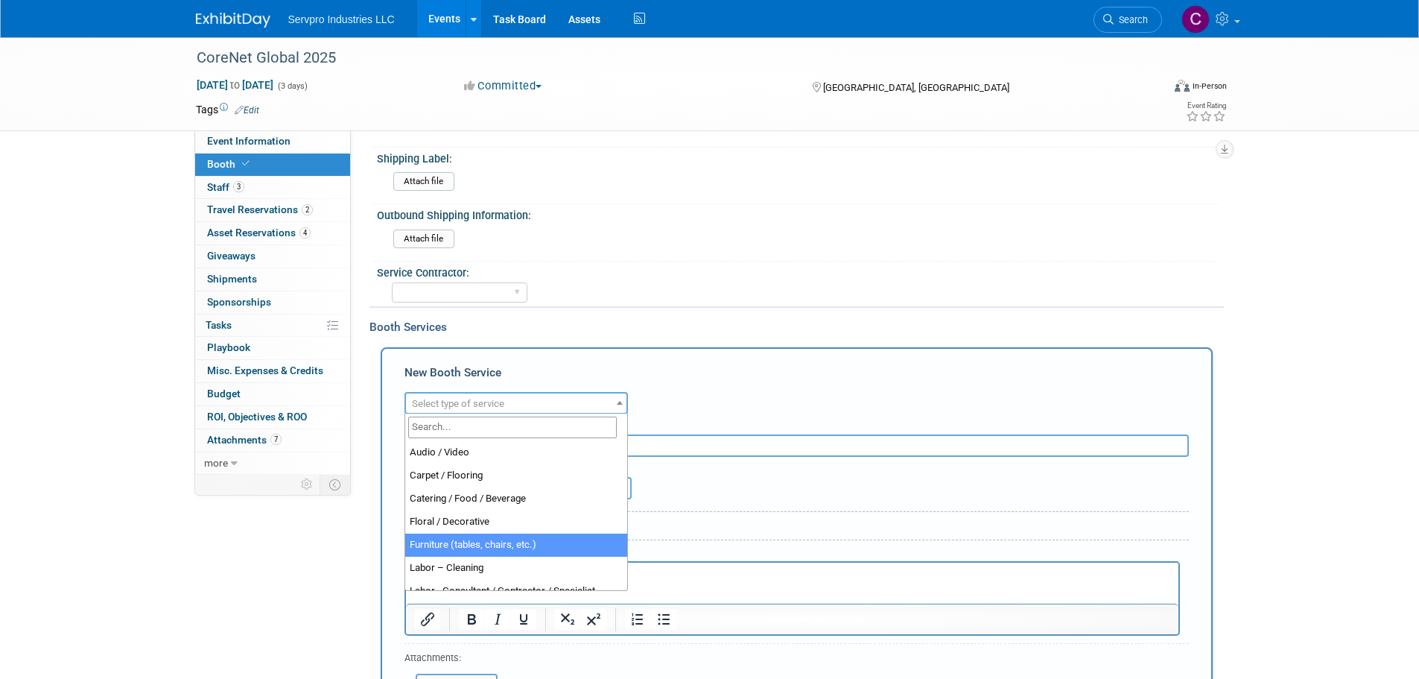
select select "6"
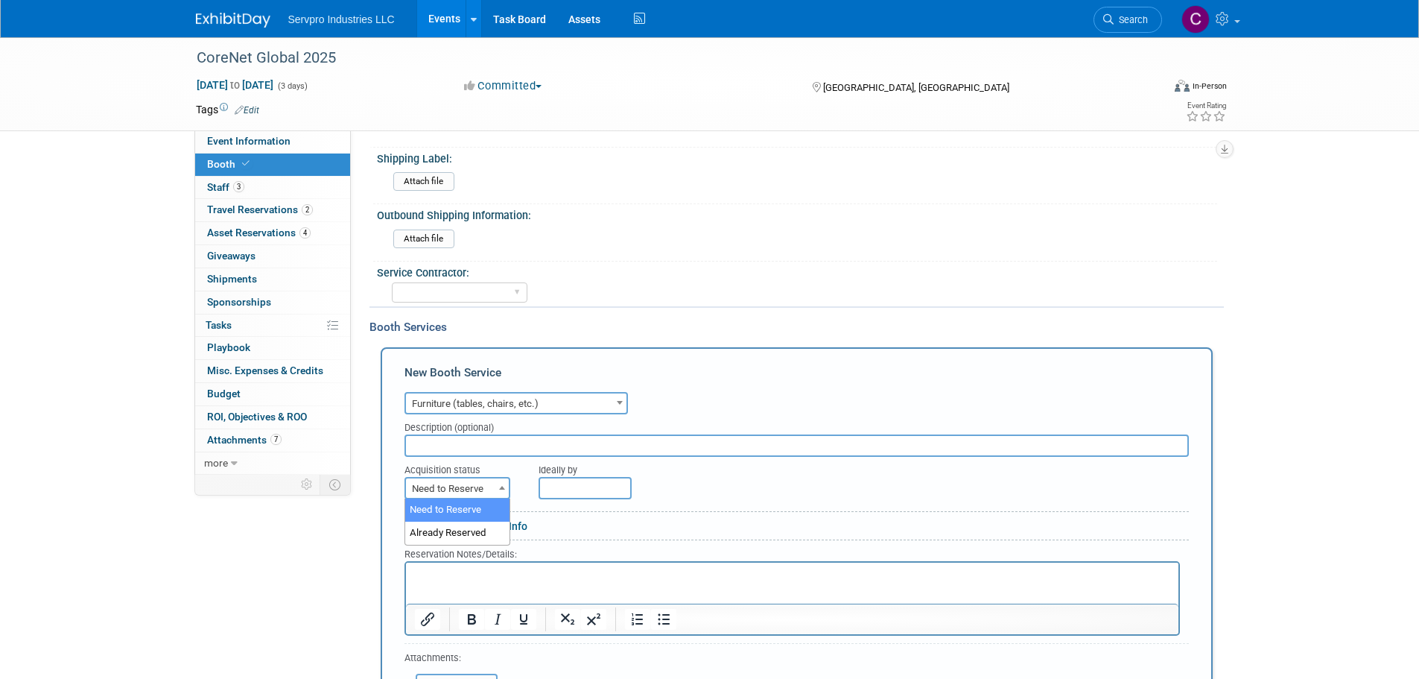
click at [495, 482] on span at bounding box center [502, 487] width 15 height 19
select select "2"
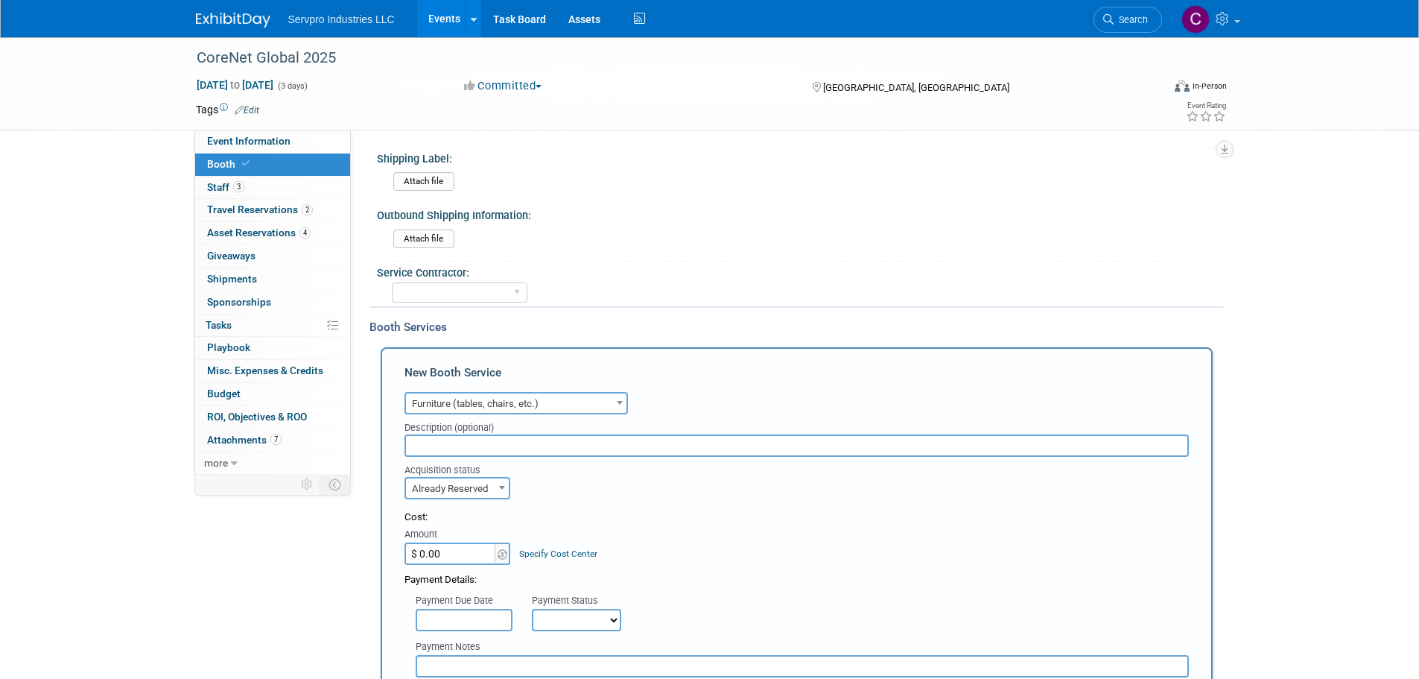
click at [451, 552] on input "$ 0.00" at bounding box center [451, 553] width 93 height 22
type input "$ 1,189.00"
click at [502, 628] on input "text" at bounding box center [464, 620] width 97 height 22
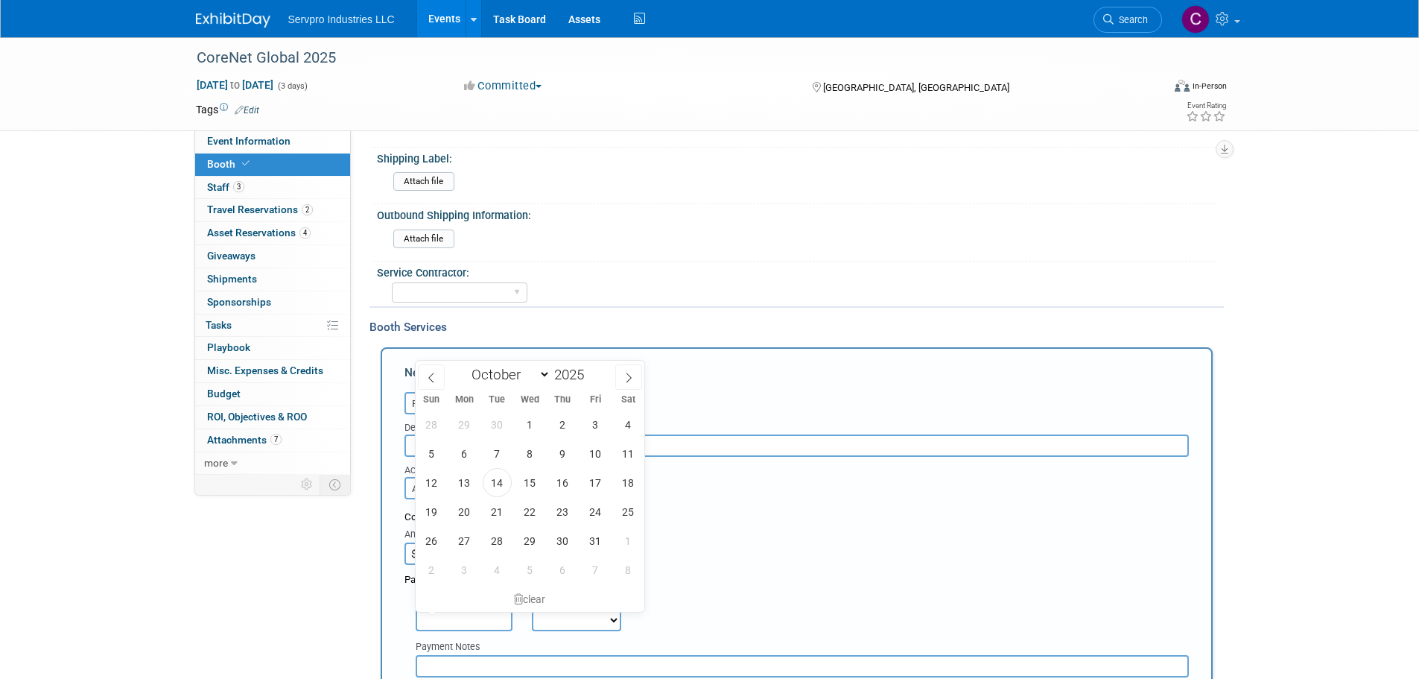
click at [776, 549] on div "Cost: Amount $ 1,189.00 Specify Cost Center Cost Center -- Not Specified --" at bounding box center [797, 537] width 785 height 54
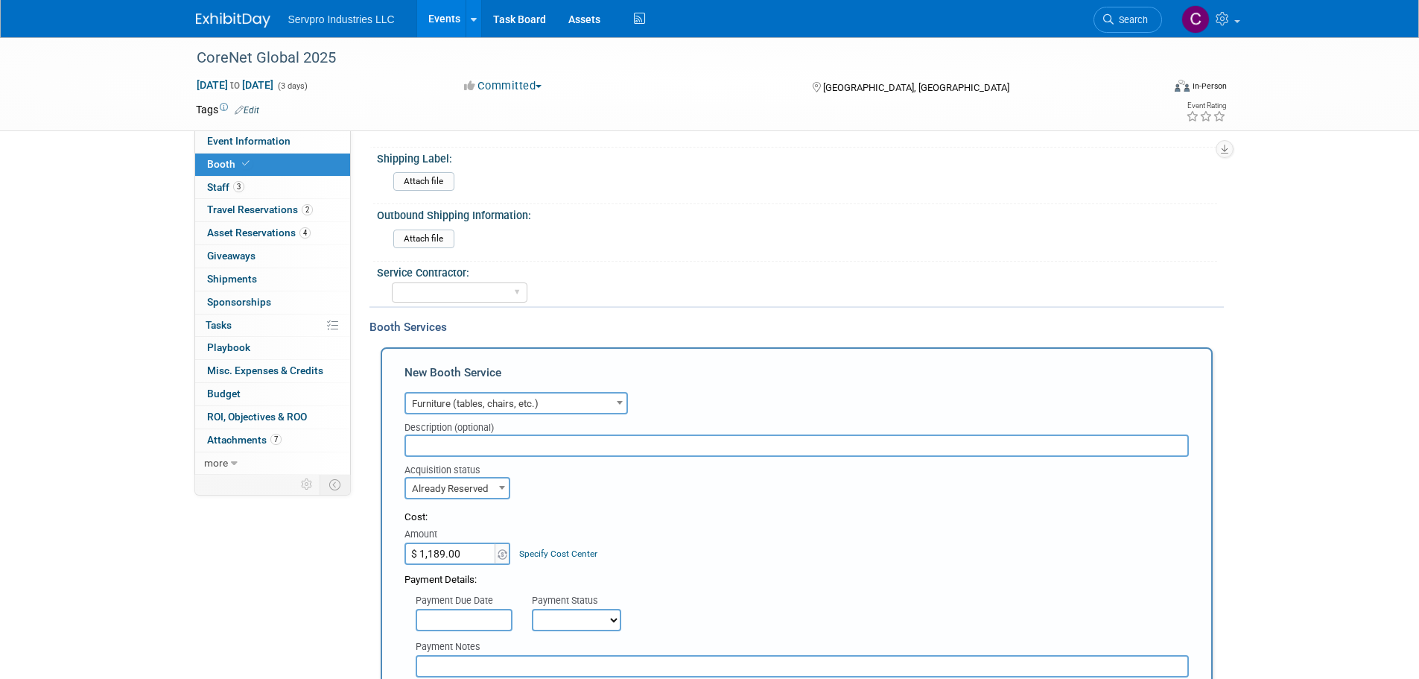
click at [564, 621] on select "Not Paid Yet Partially Paid Paid in Full" at bounding box center [576, 620] width 89 height 22
select select "1"
click at [532, 609] on select "Not Paid Yet Partially Paid Paid in Full" at bounding box center [576, 620] width 89 height 22
click at [665, 562] on div "Cost: Amount $ 1,189.00 Specify Cost Center Cost Center -- Not Specified --" at bounding box center [797, 537] width 785 height 54
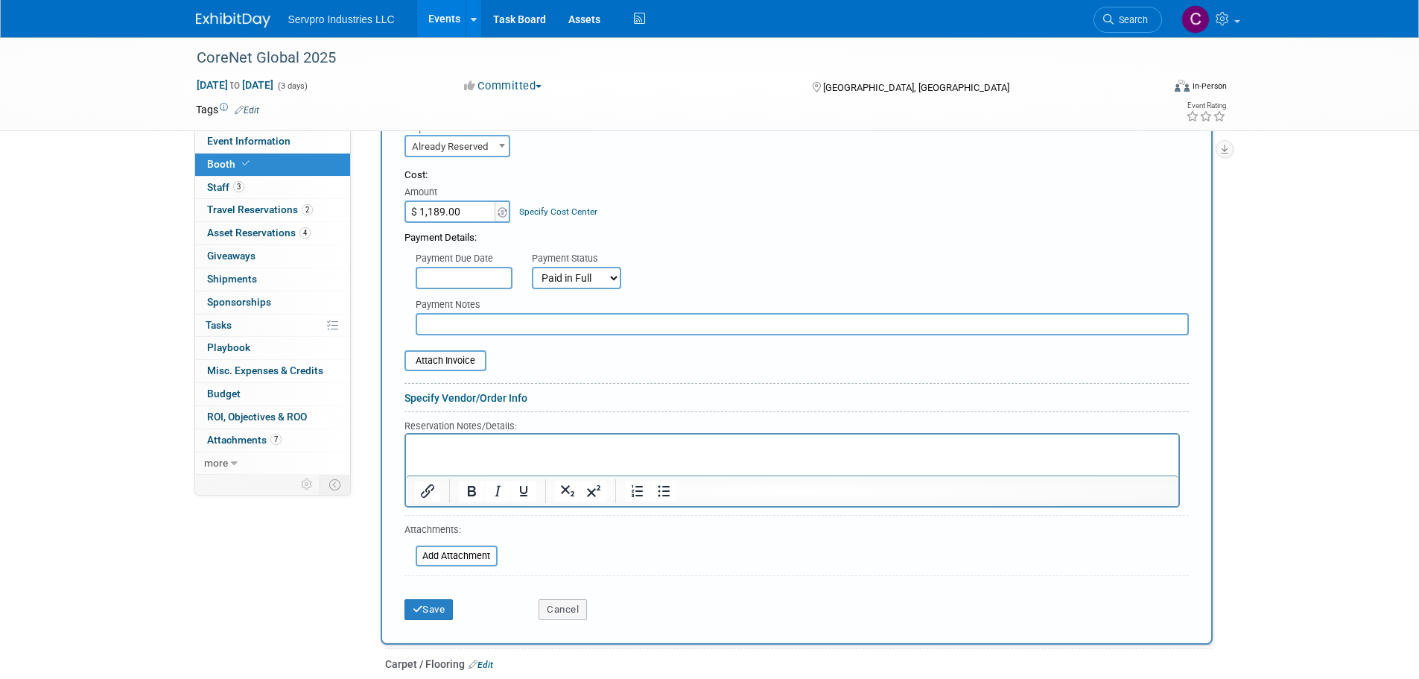
scroll to position [1007, 0]
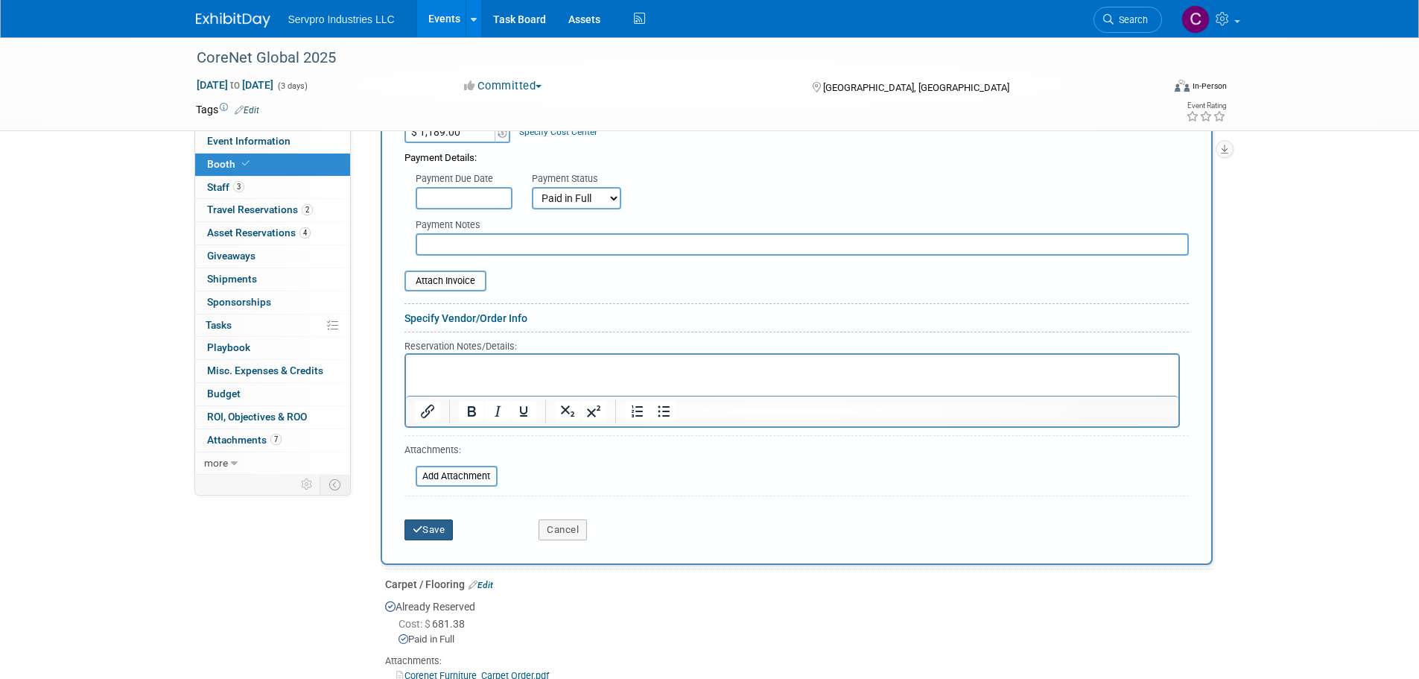
click at [418, 519] on button "Save" at bounding box center [429, 529] width 49 height 21
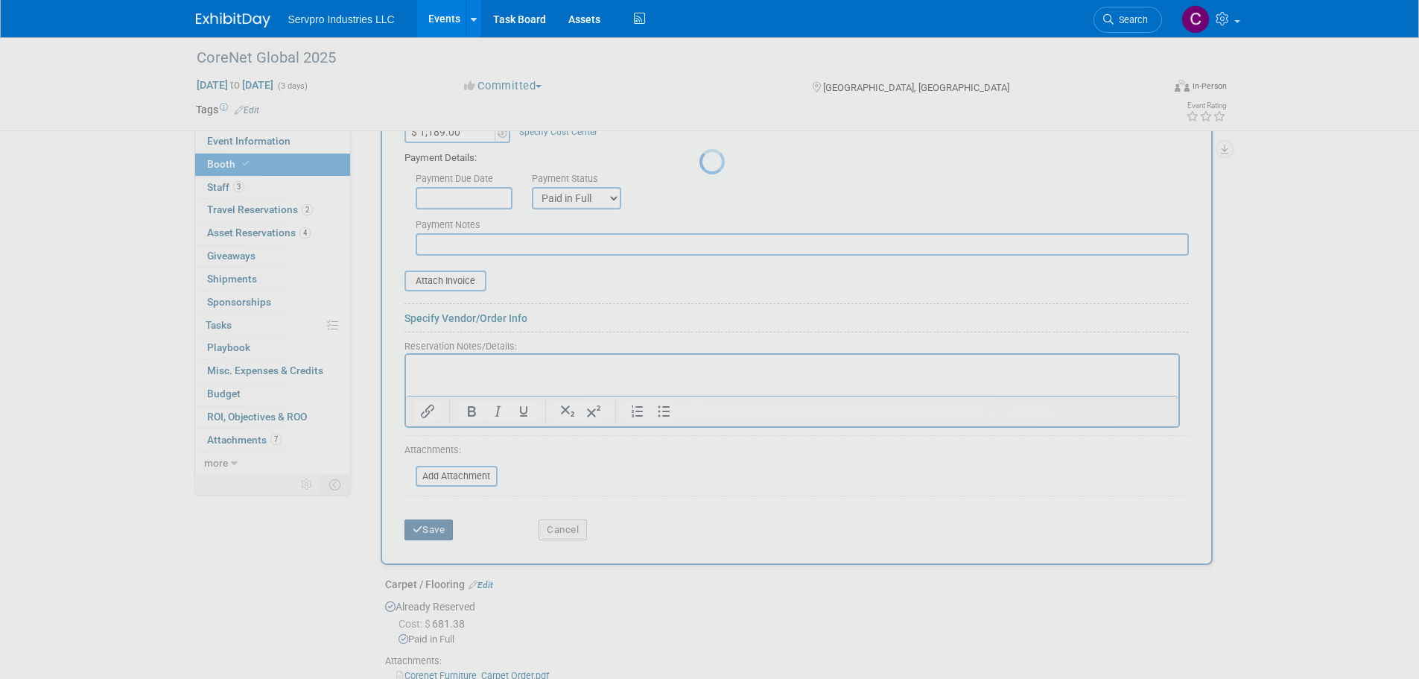
scroll to position [681, 0]
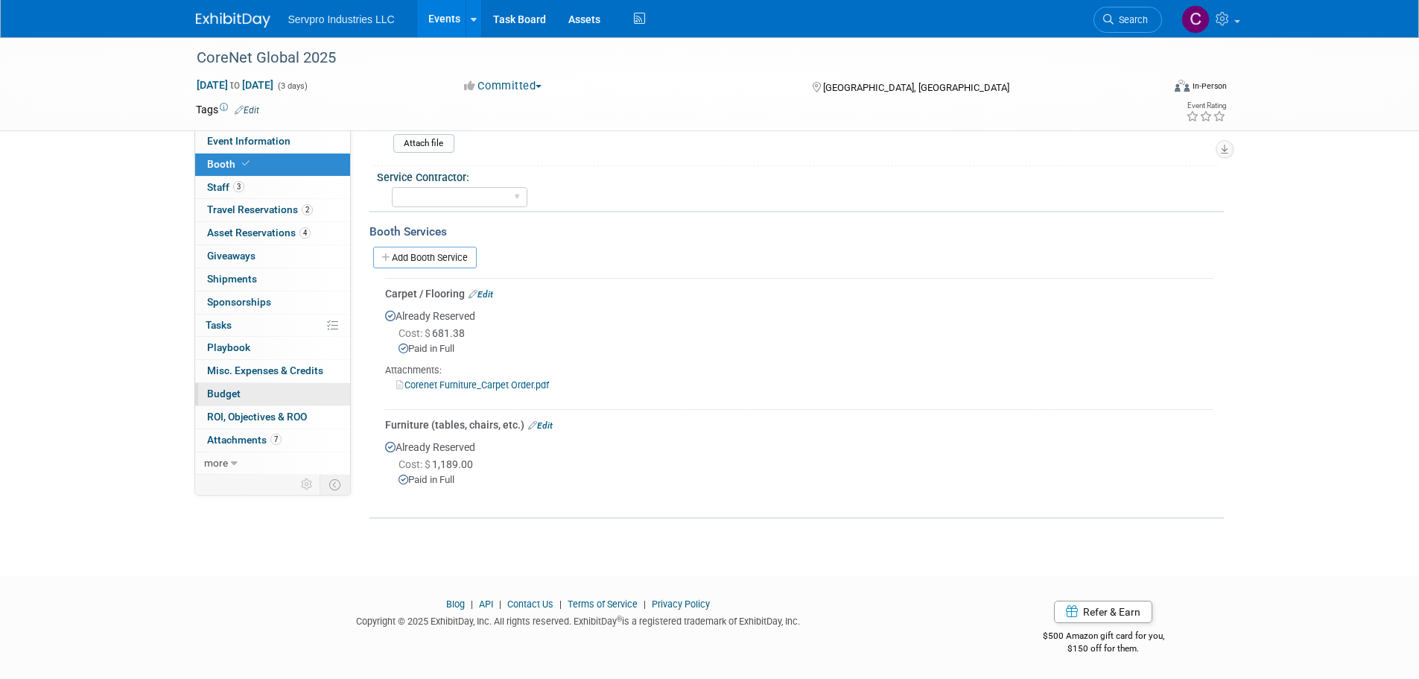
click at [229, 392] on span "Budget" at bounding box center [224, 393] width 34 height 12
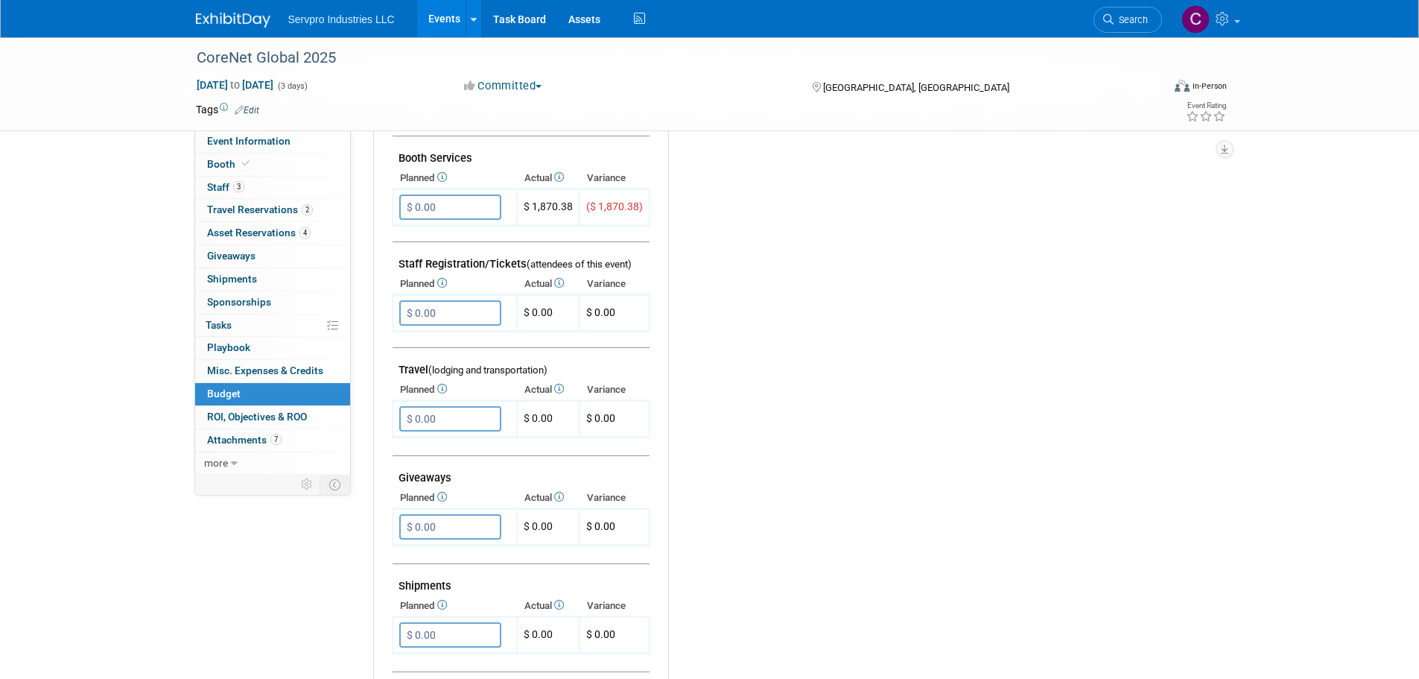
scroll to position [0, 0]
